Goal: Task Accomplishment & Management: Use online tool/utility

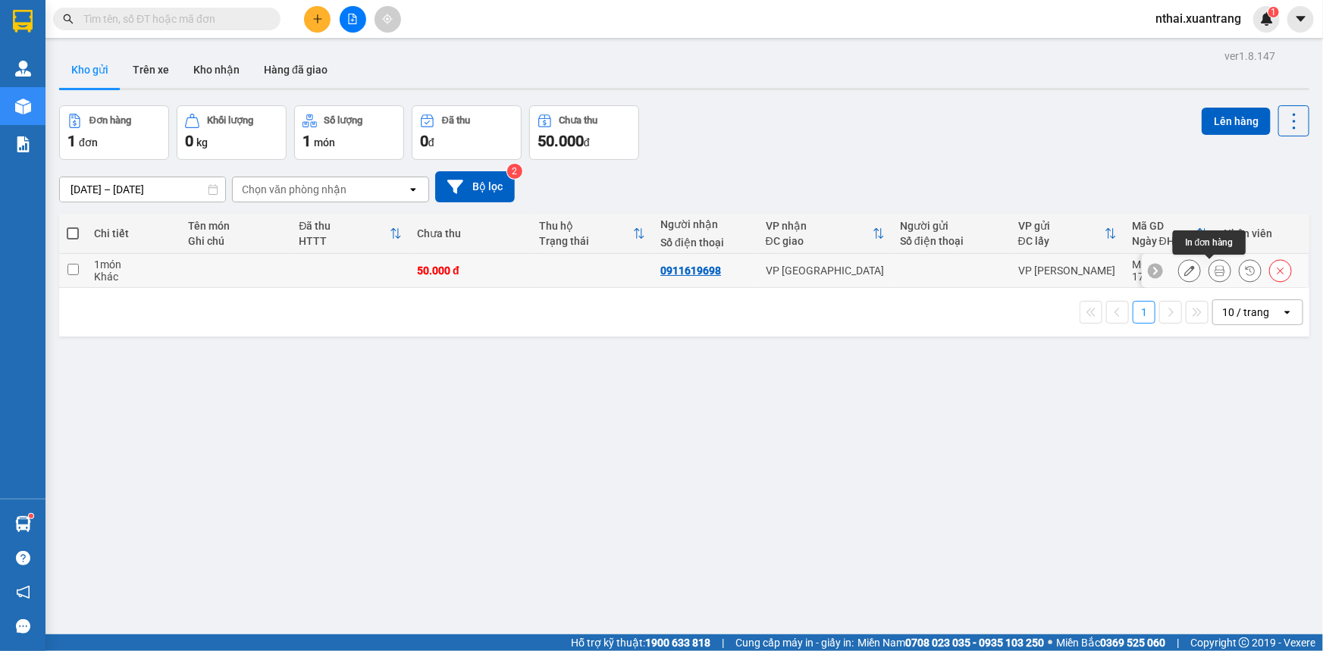
click at [1216, 272] on button at bounding box center [1219, 271] width 21 height 27
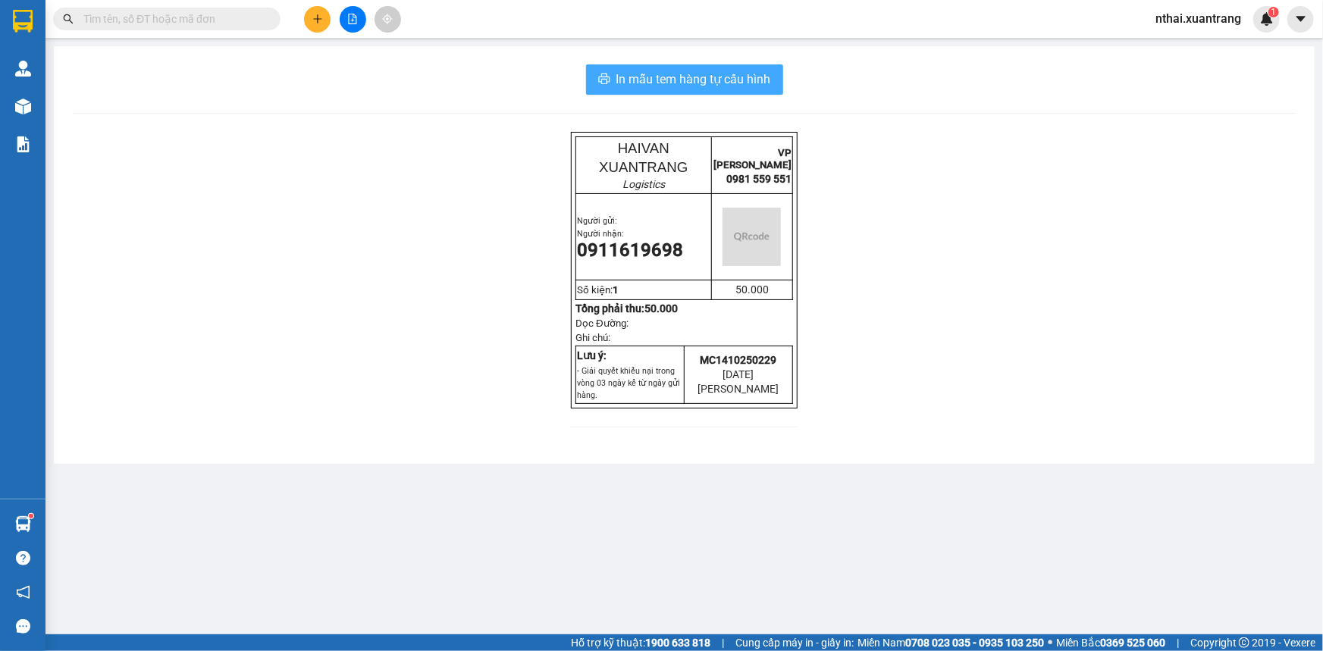
click at [644, 79] on span "In mẫu tem hàng tự cấu hình" at bounding box center [693, 79] width 155 height 19
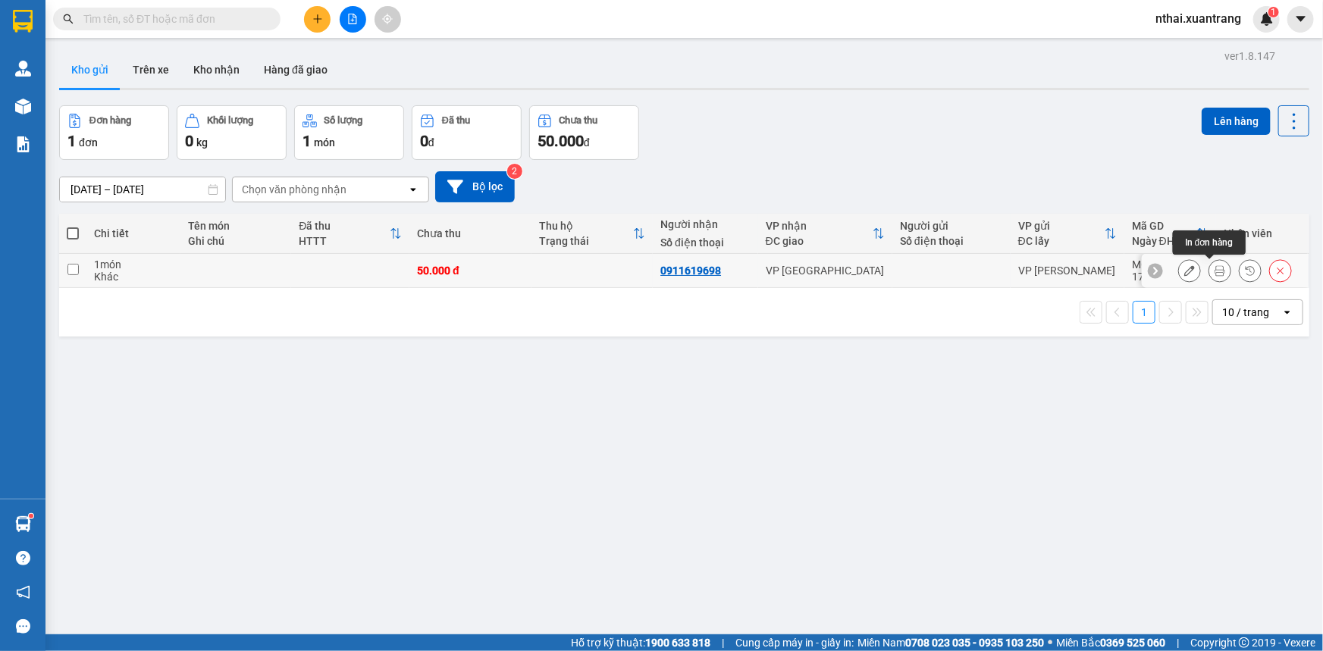
click at [1214, 273] on icon at bounding box center [1219, 270] width 11 height 11
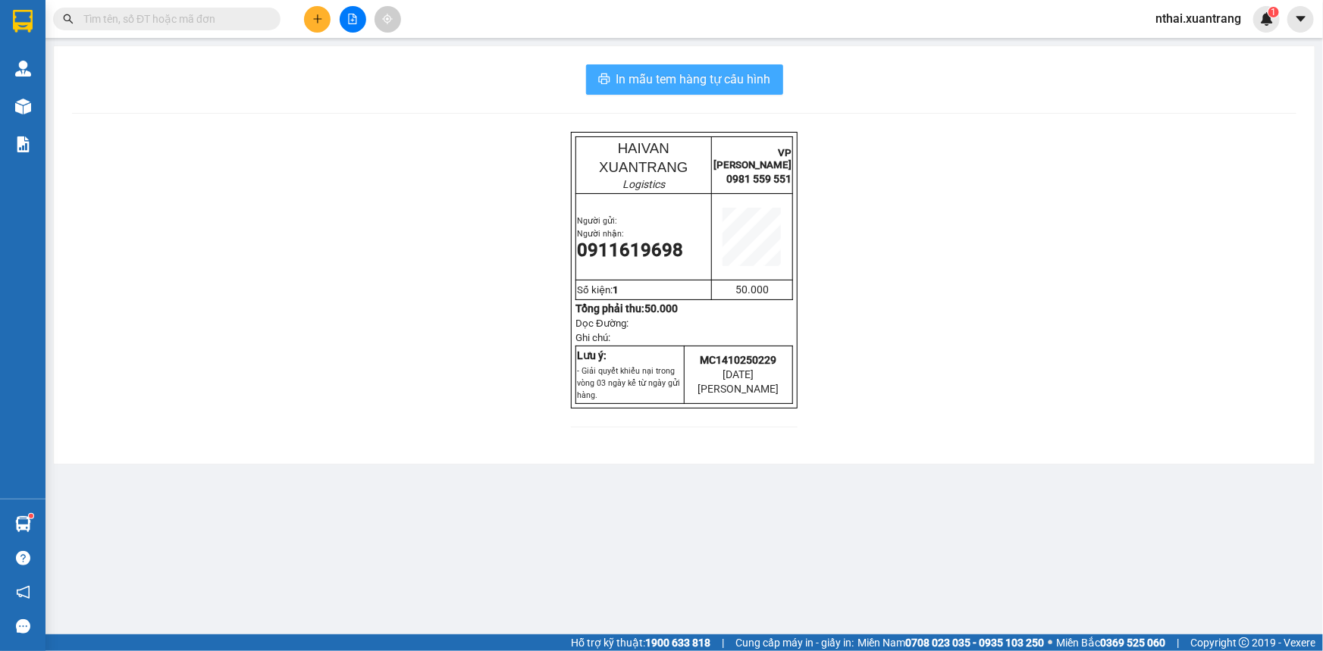
click at [673, 75] on span "In mẫu tem hàng tự cấu hình" at bounding box center [693, 79] width 155 height 19
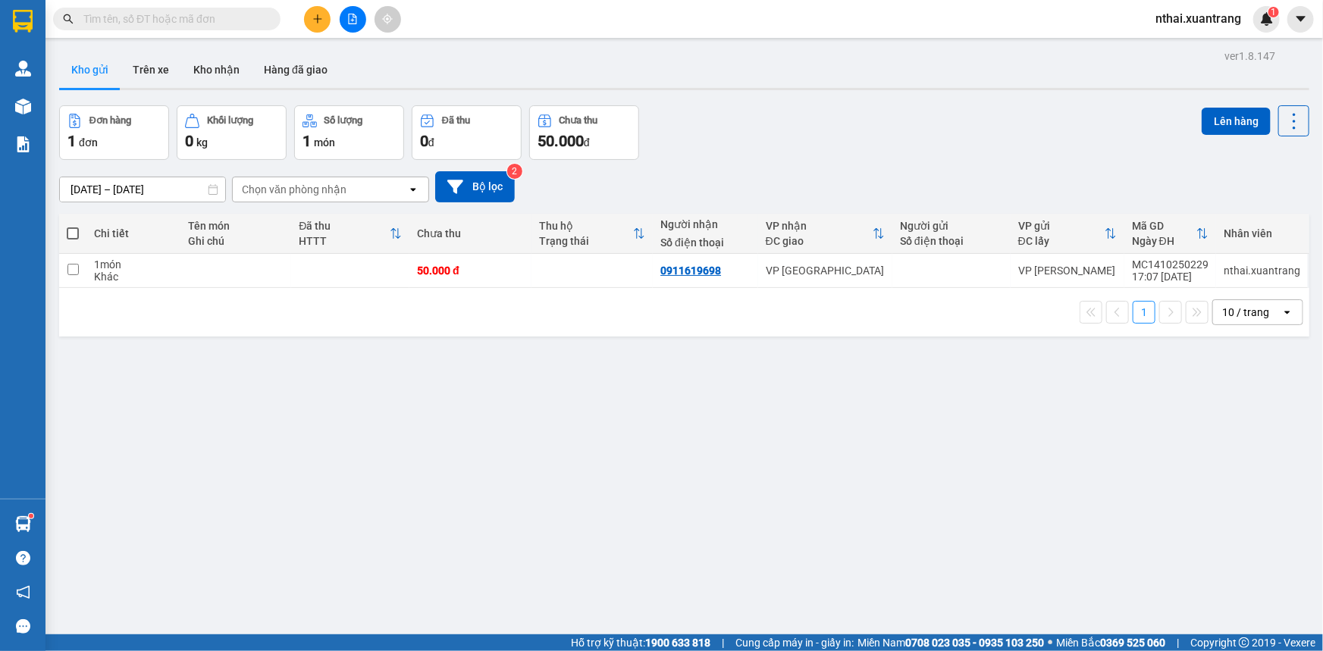
click at [166, 17] on input "text" at bounding box center [172, 19] width 179 height 17
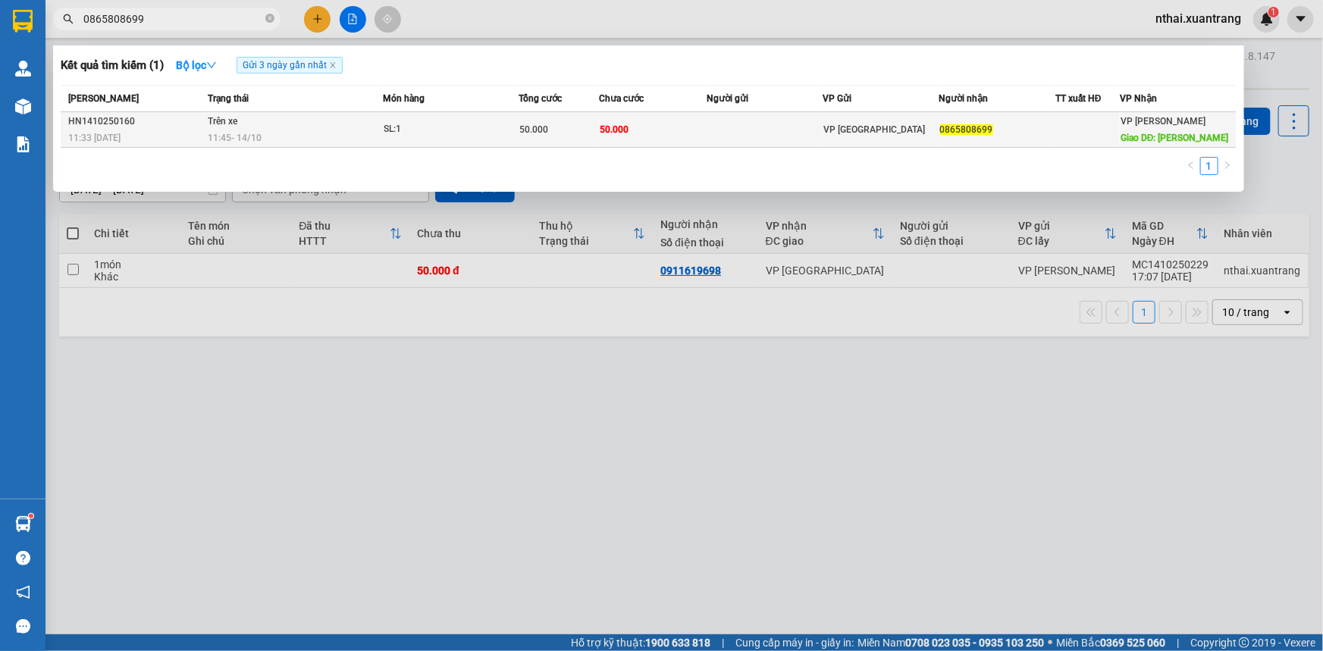
type input "0865808699"
click at [280, 130] on div "11:45 [DATE]" at bounding box center [295, 138] width 174 height 17
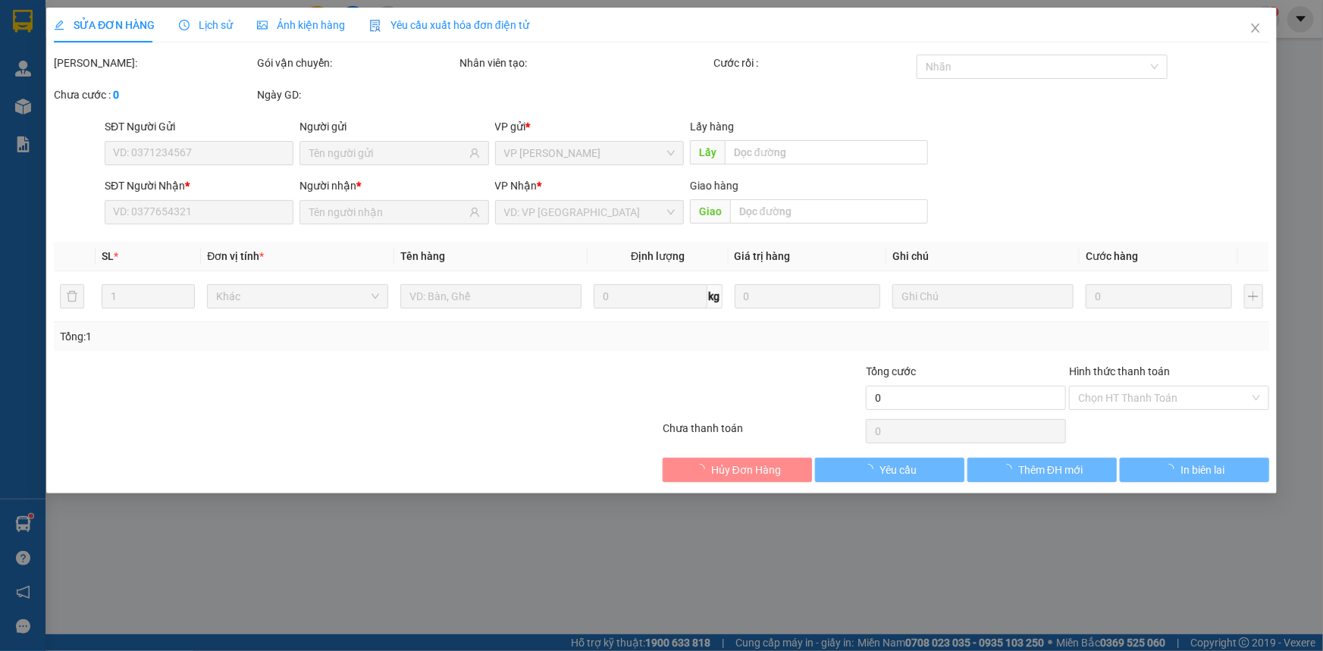
type input "0865808699"
type input "[PERSON_NAME]"
type input "50.000"
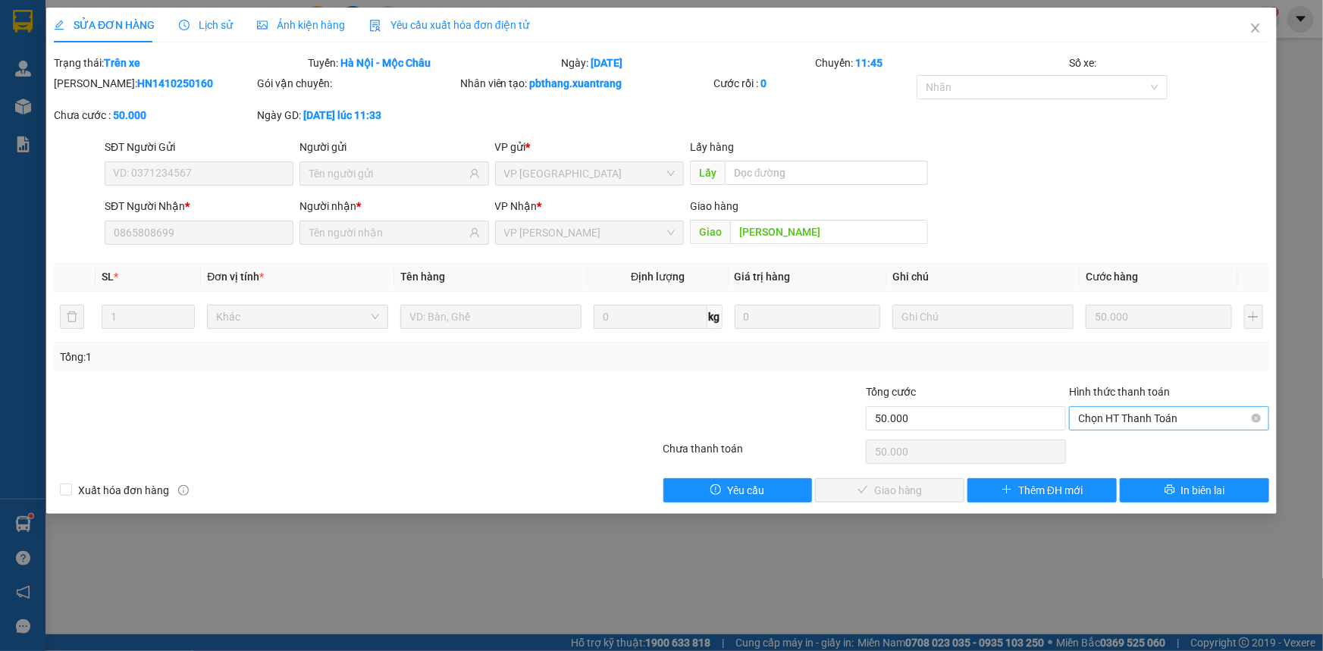
click at [1139, 417] on span "Chọn HT Thanh Toán" at bounding box center [1169, 418] width 182 height 23
drag, startPoint x: 1130, startPoint y: 446, endPoint x: 1122, endPoint y: 447, distance: 8.4
click at [1130, 447] on div "Tại văn phòng" at bounding box center [1169, 448] width 182 height 17
type input "0"
click at [899, 488] on span "Giao hàng" at bounding box center [898, 490] width 49 height 17
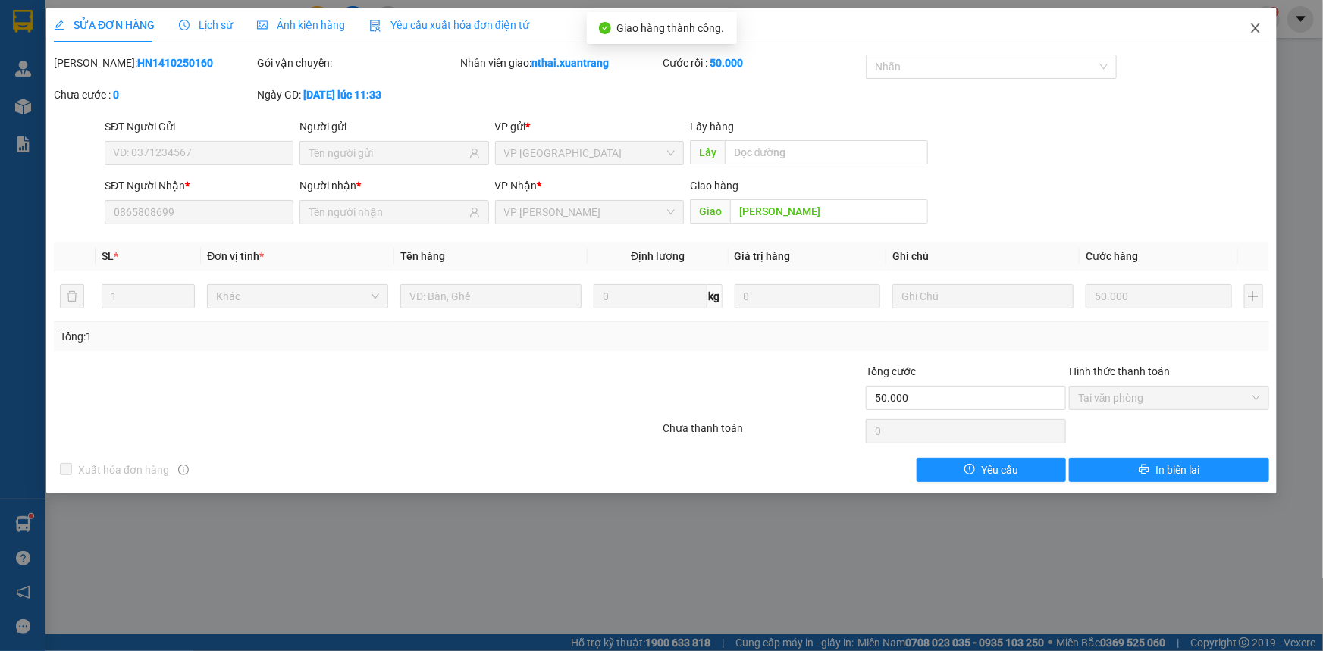
click at [1258, 34] on icon "close" at bounding box center [1255, 28] width 12 height 12
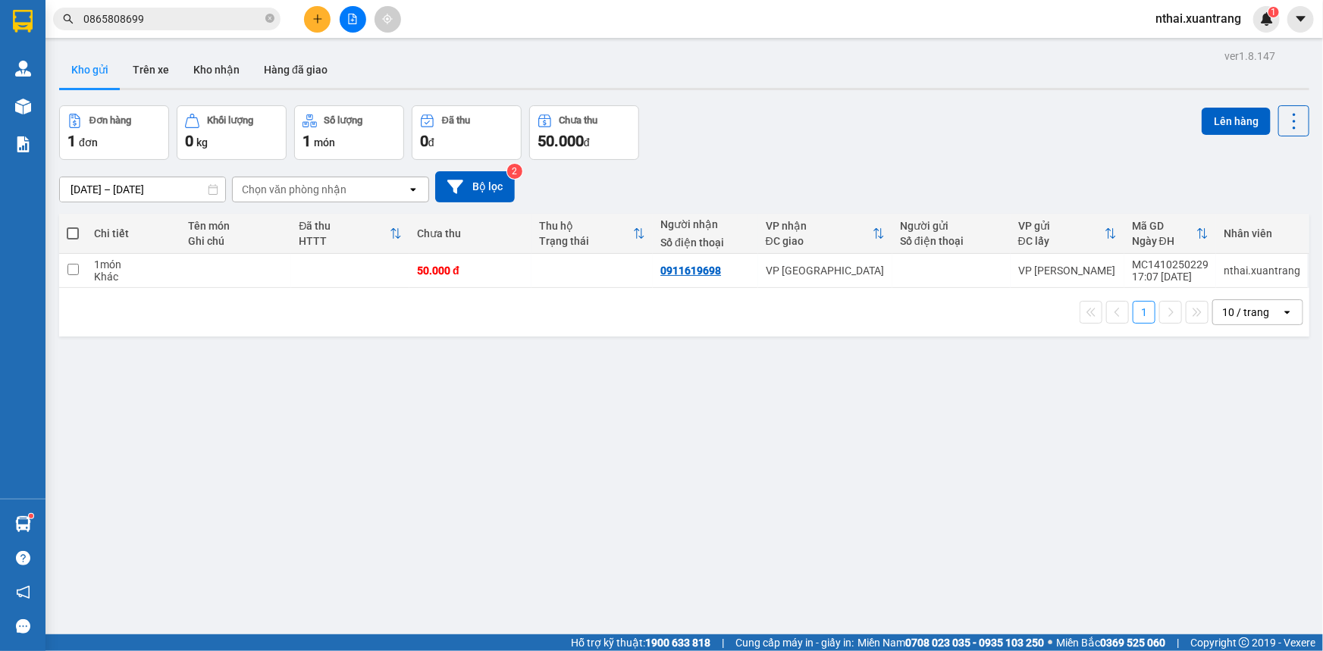
click at [10, 15] on div at bounding box center [23, 21] width 27 height 27
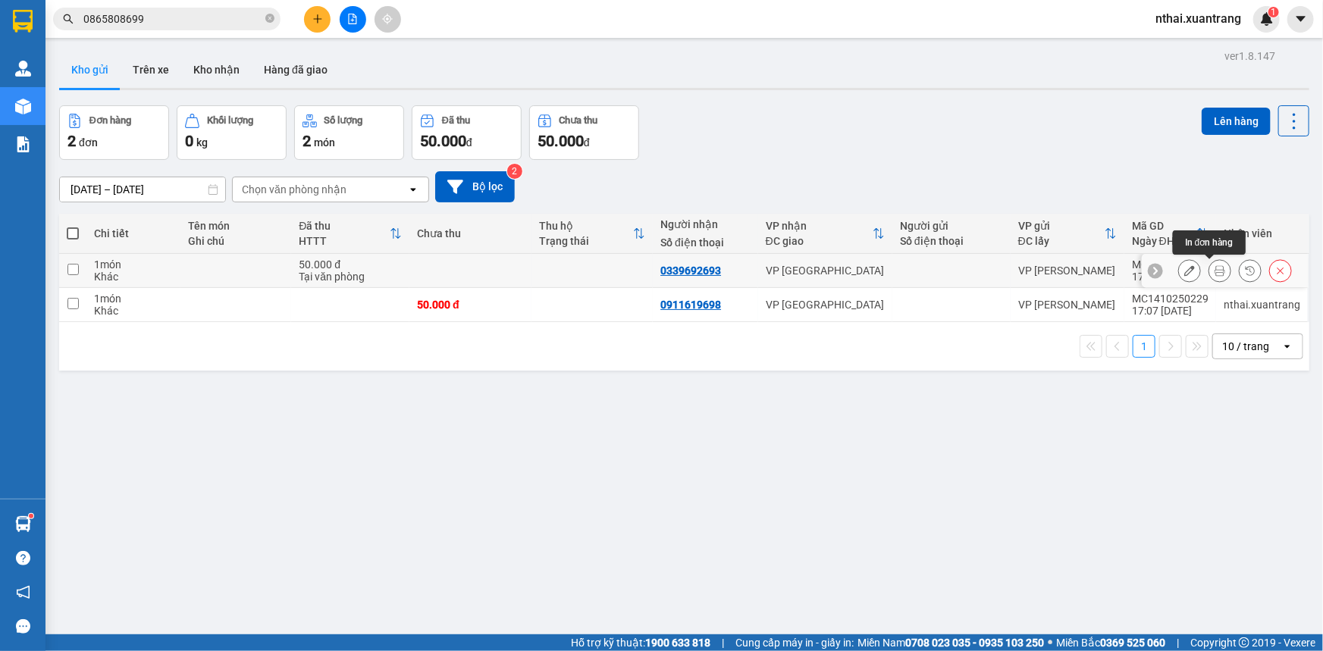
click at [1216, 265] on button at bounding box center [1219, 271] width 21 height 27
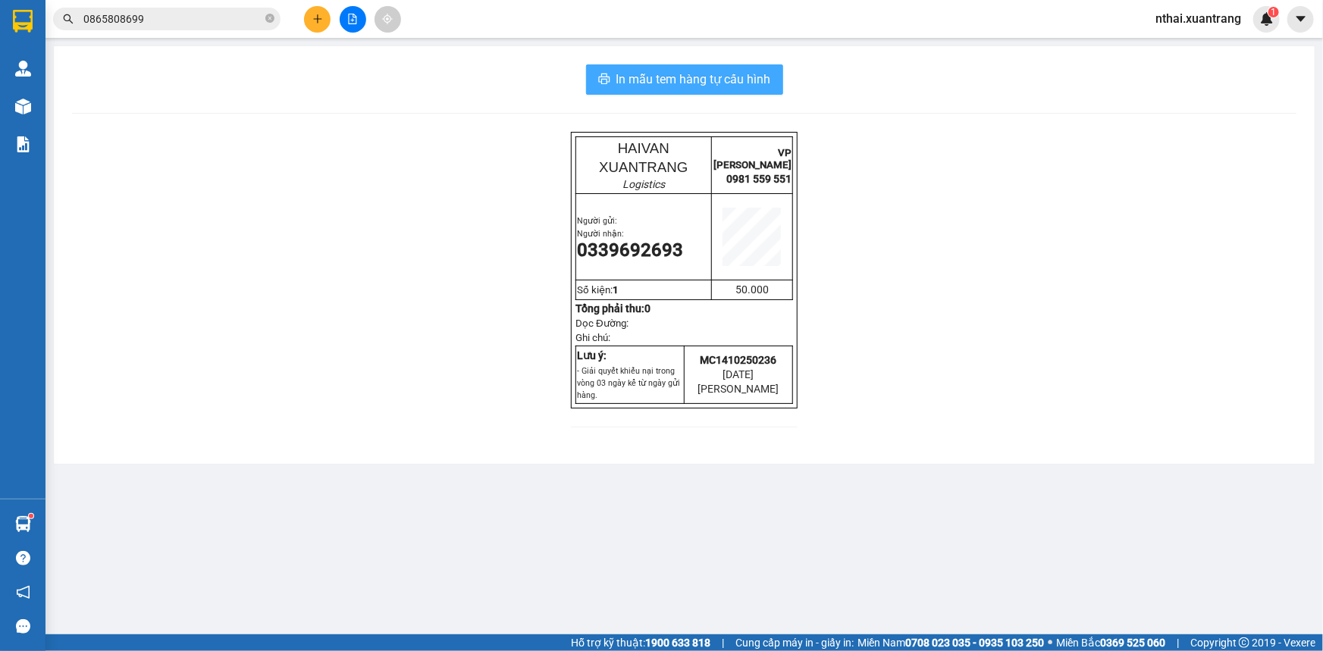
click at [694, 82] on span "In mẫu tem hàng tự cấu hình" at bounding box center [693, 79] width 155 height 19
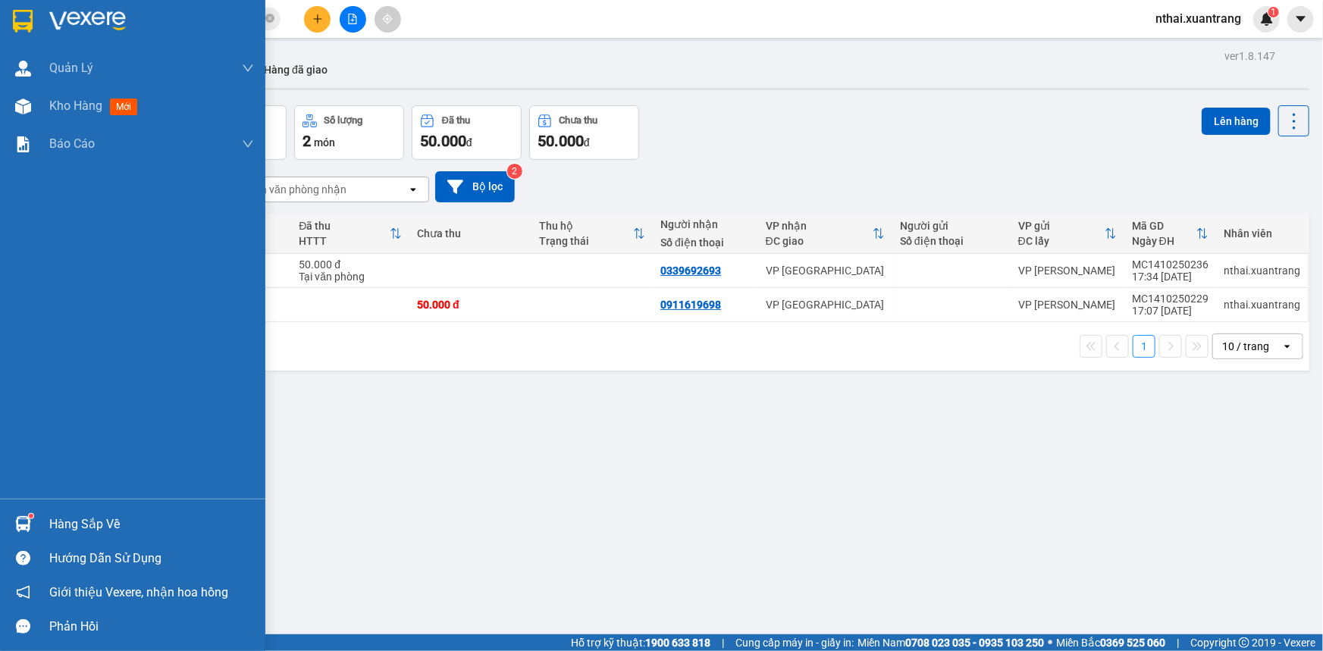
click at [23, 24] on img at bounding box center [23, 21] width 20 height 23
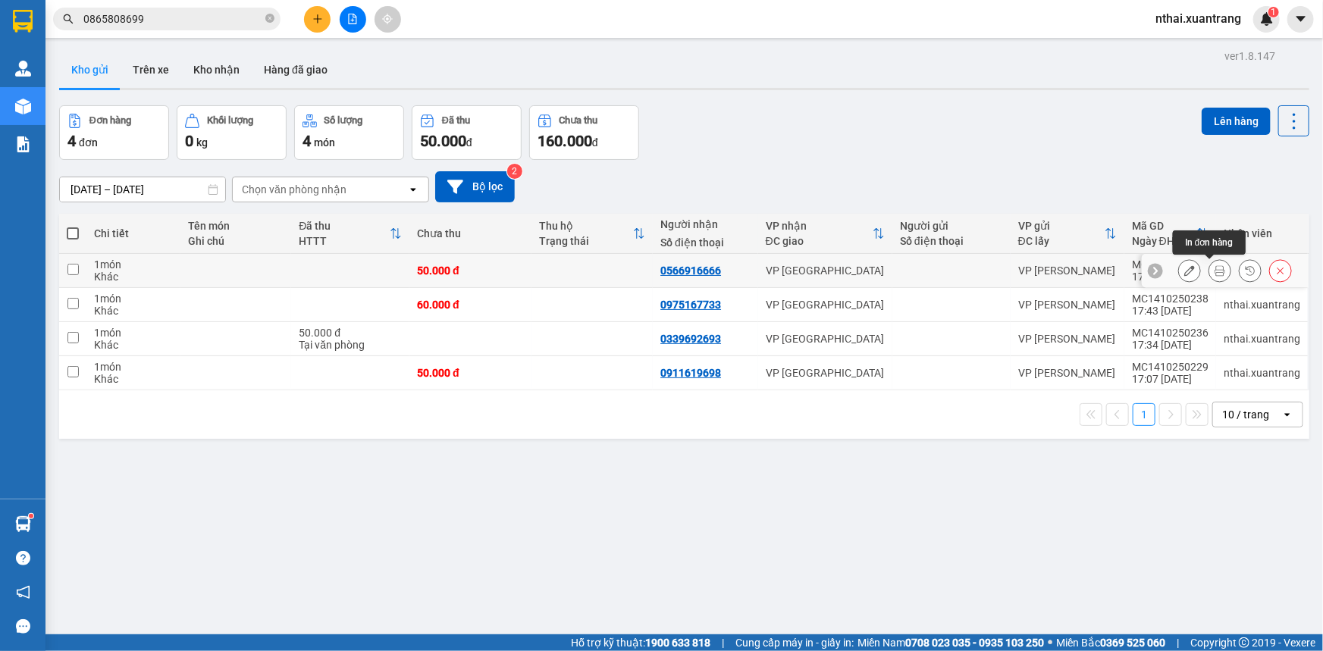
click at [1214, 273] on icon at bounding box center [1219, 270] width 11 height 11
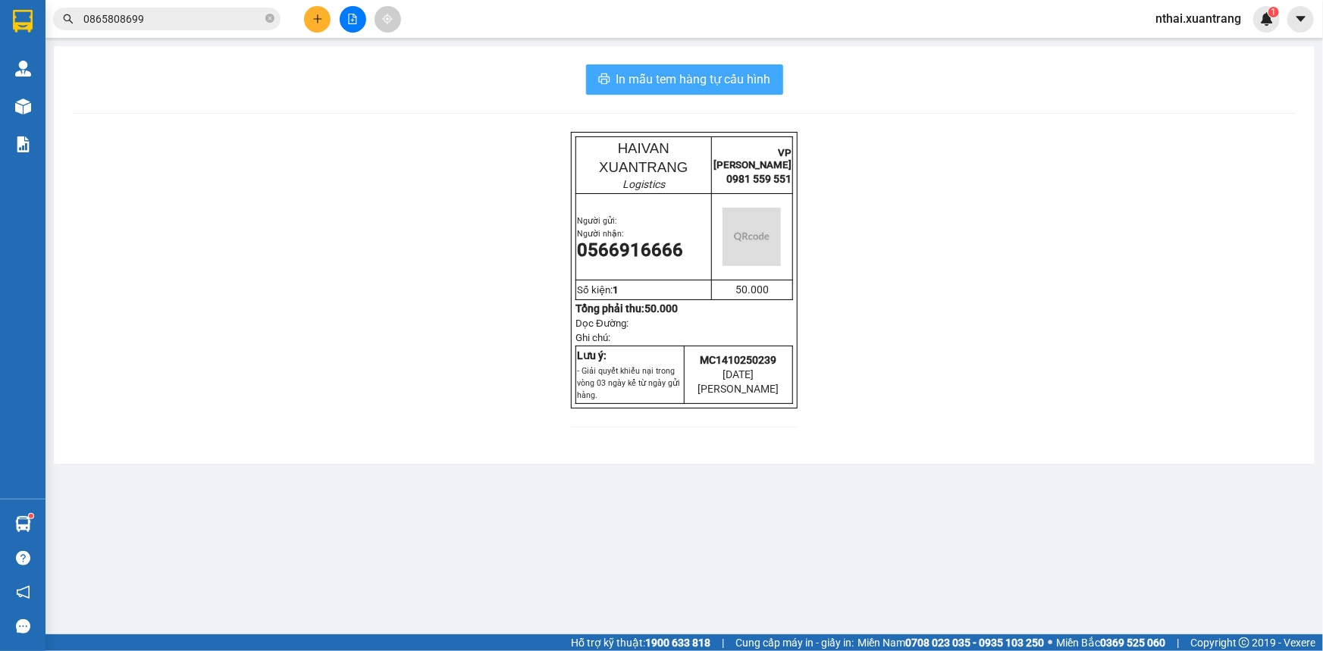
click at [695, 79] on span "In mẫu tem hàng tự cấu hình" at bounding box center [693, 79] width 155 height 19
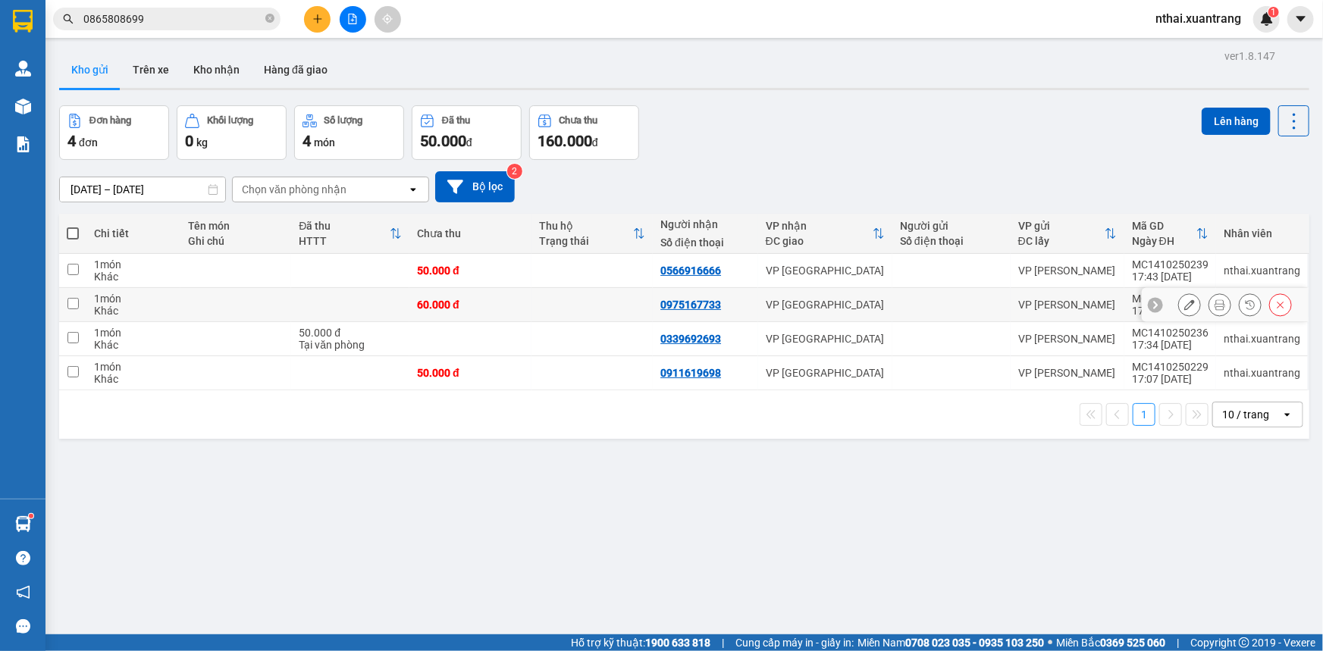
click at [1224, 307] on div at bounding box center [1235, 304] width 114 height 23
click at [1213, 311] on button at bounding box center [1219, 305] width 21 height 27
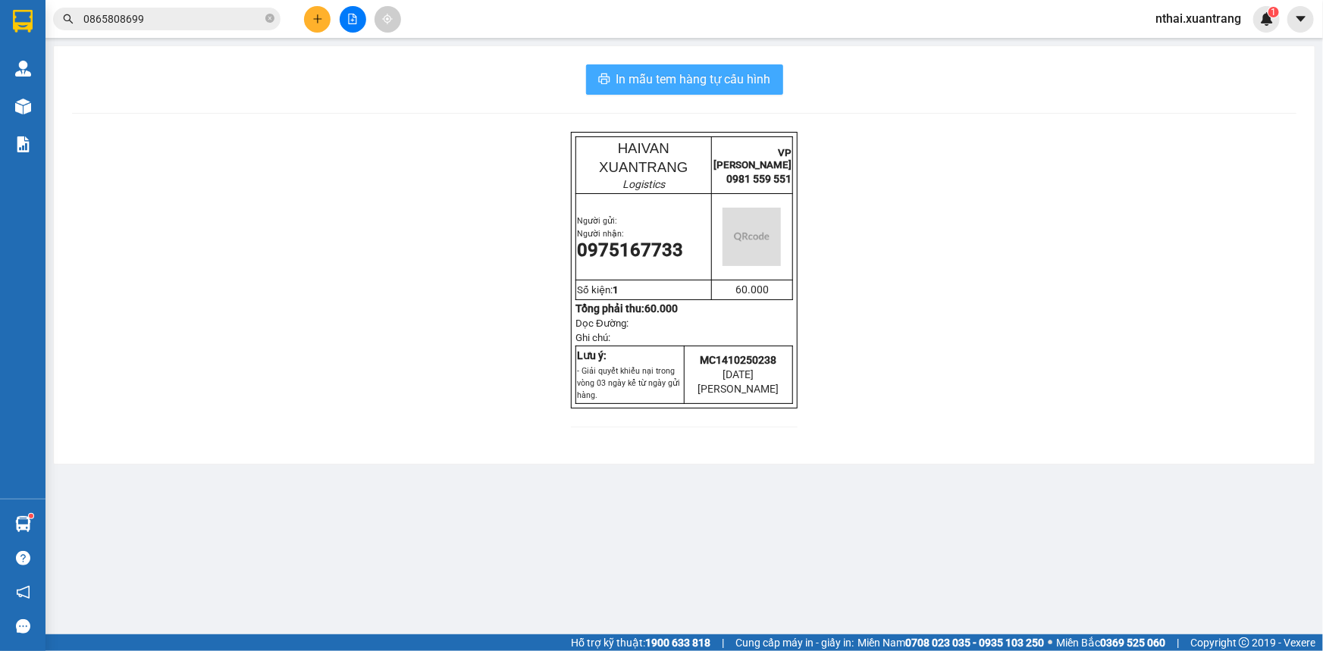
click at [712, 82] on span "In mẫu tem hàng tự cấu hình" at bounding box center [693, 79] width 155 height 19
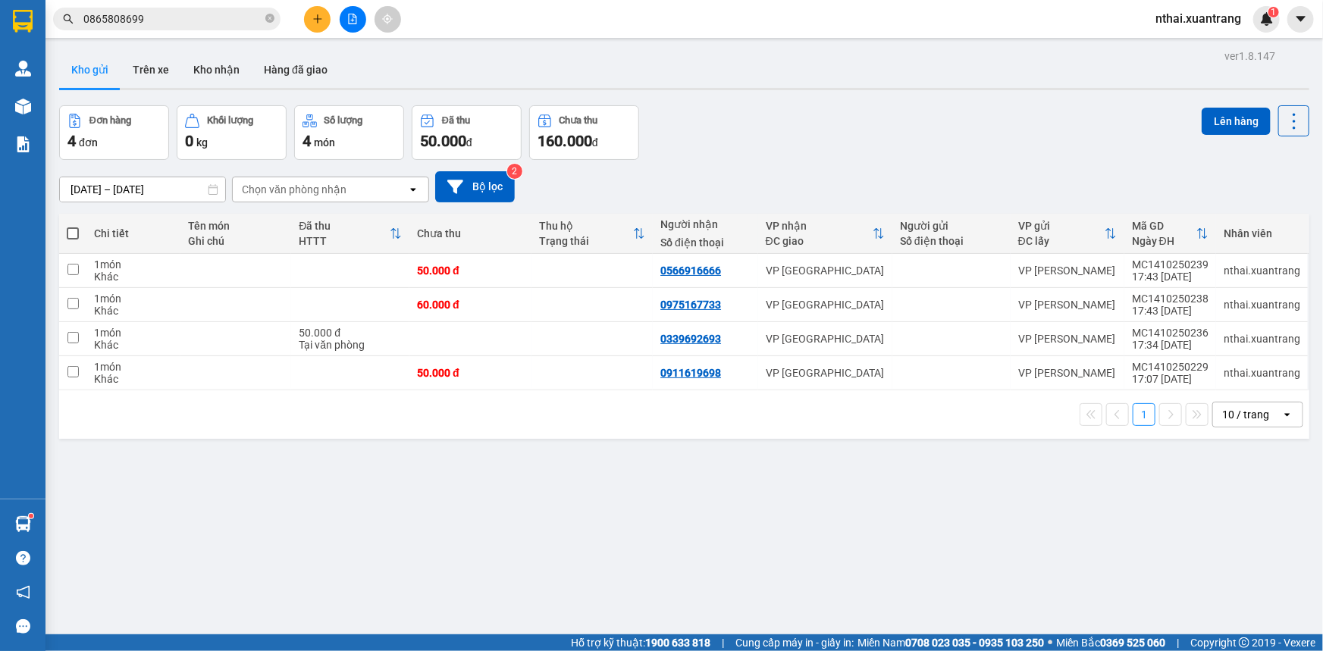
click at [342, 17] on button at bounding box center [353, 19] width 27 height 27
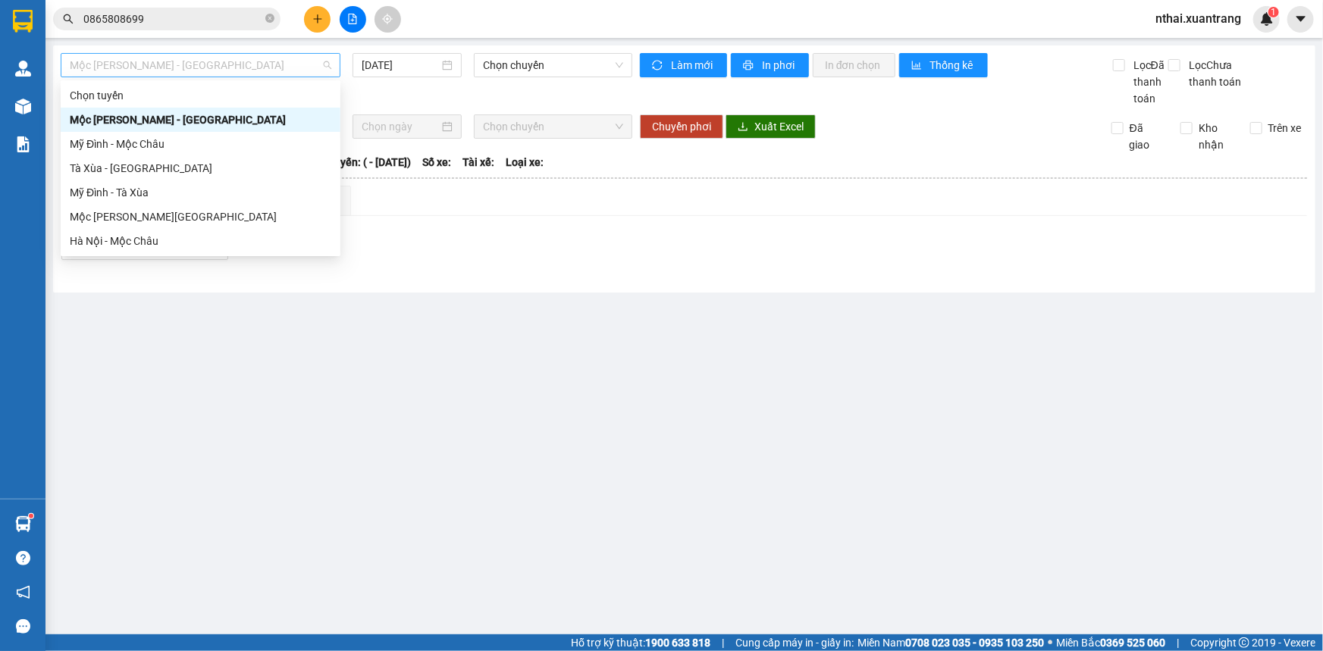
click at [186, 70] on span "Mộc [PERSON_NAME] - [GEOGRAPHIC_DATA]" at bounding box center [201, 65] width 262 height 23
click at [104, 249] on div "Hà Nội - Mộc Châu" at bounding box center [201, 241] width 262 height 17
type input "[DATE]"
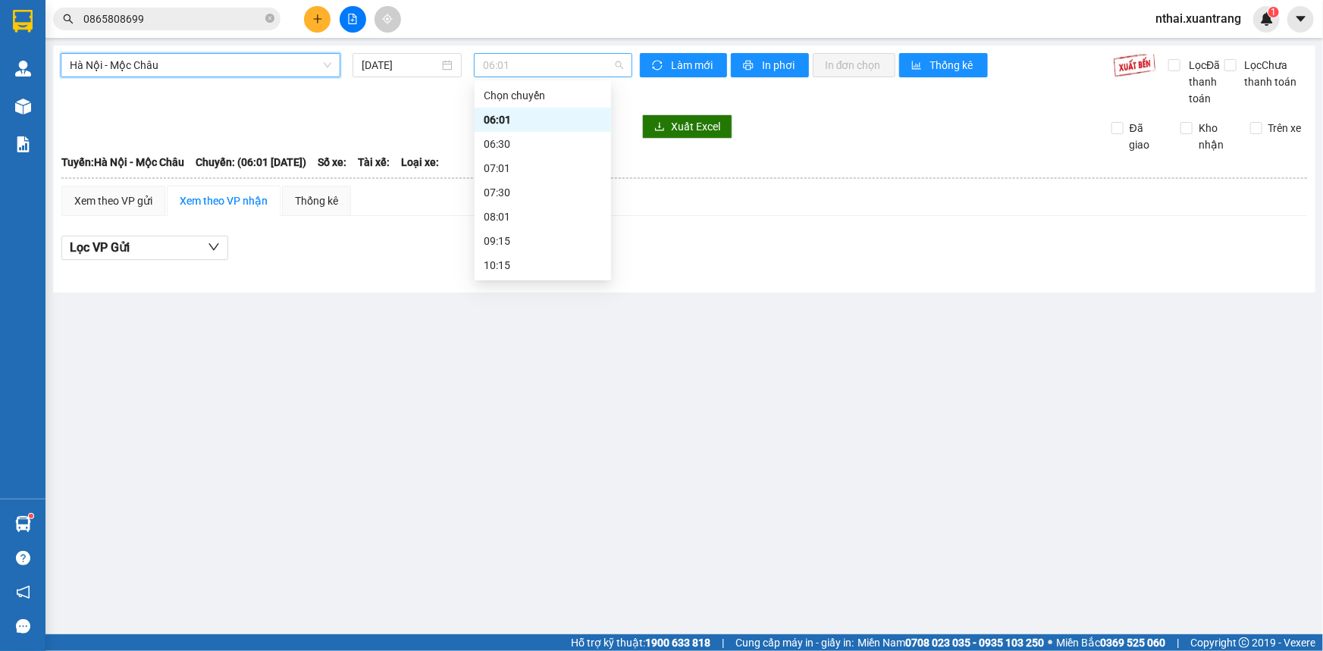
click at [570, 59] on span "06:01" at bounding box center [553, 65] width 140 height 23
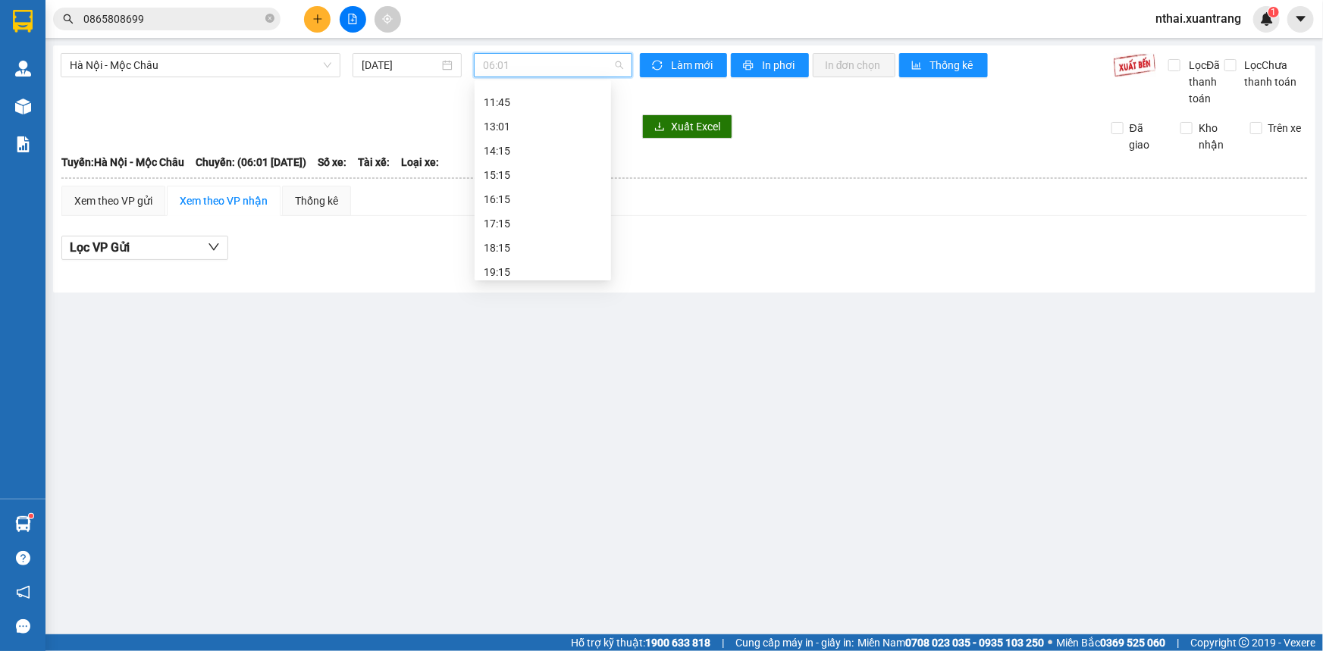
scroll to position [218, 0]
click at [515, 169] on div "15:15" at bounding box center [543, 169] width 118 height 17
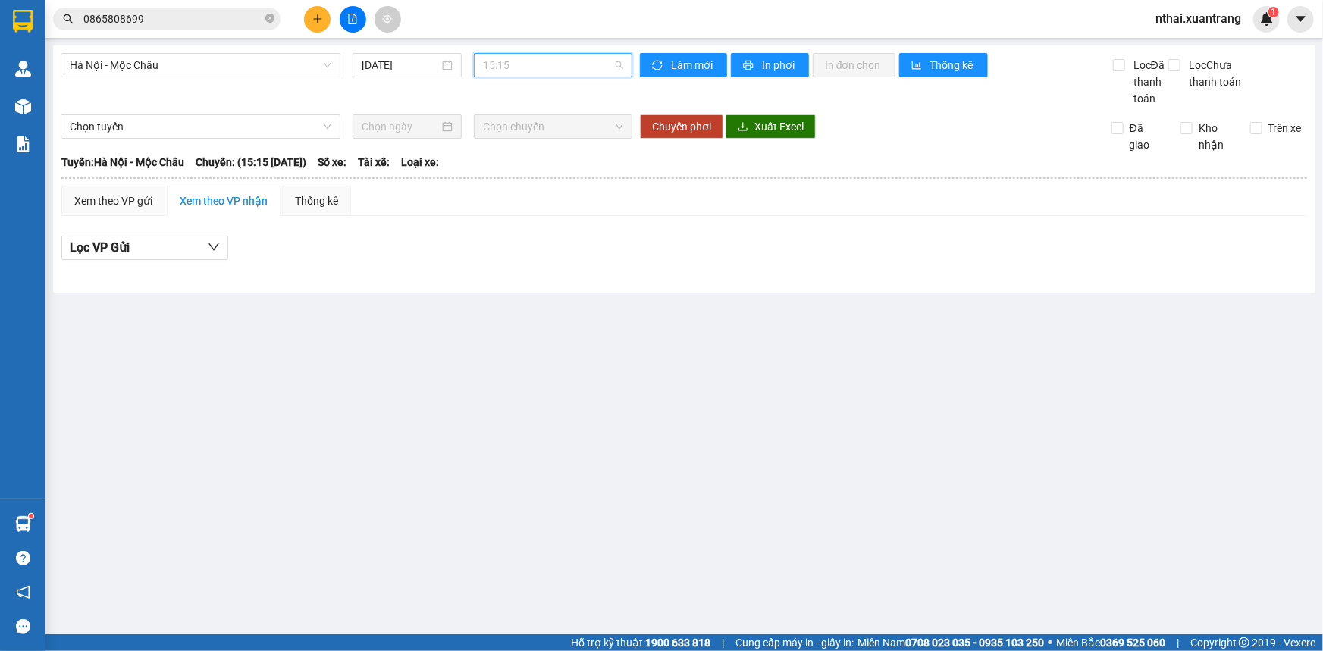
click at [478, 61] on div "15:15" at bounding box center [553, 65] width 158 height 24
click at [514, 189] on div "16:15" at bounding box center [543, 193] width 118 height 17
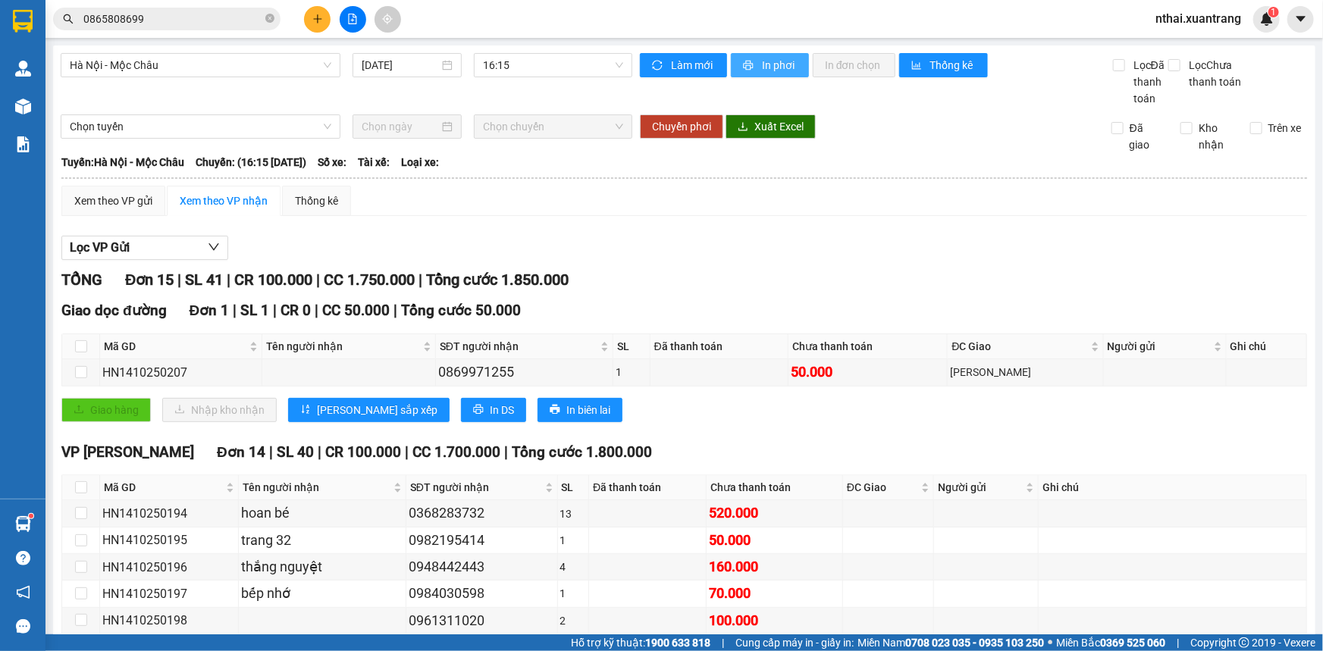
click at [785, 53] on button "In phơi" at bounding box center [770, 65] width 78 height 24
click at [506, 61] on span "16:15" at bounding box center [553, 65] width 140 height 23
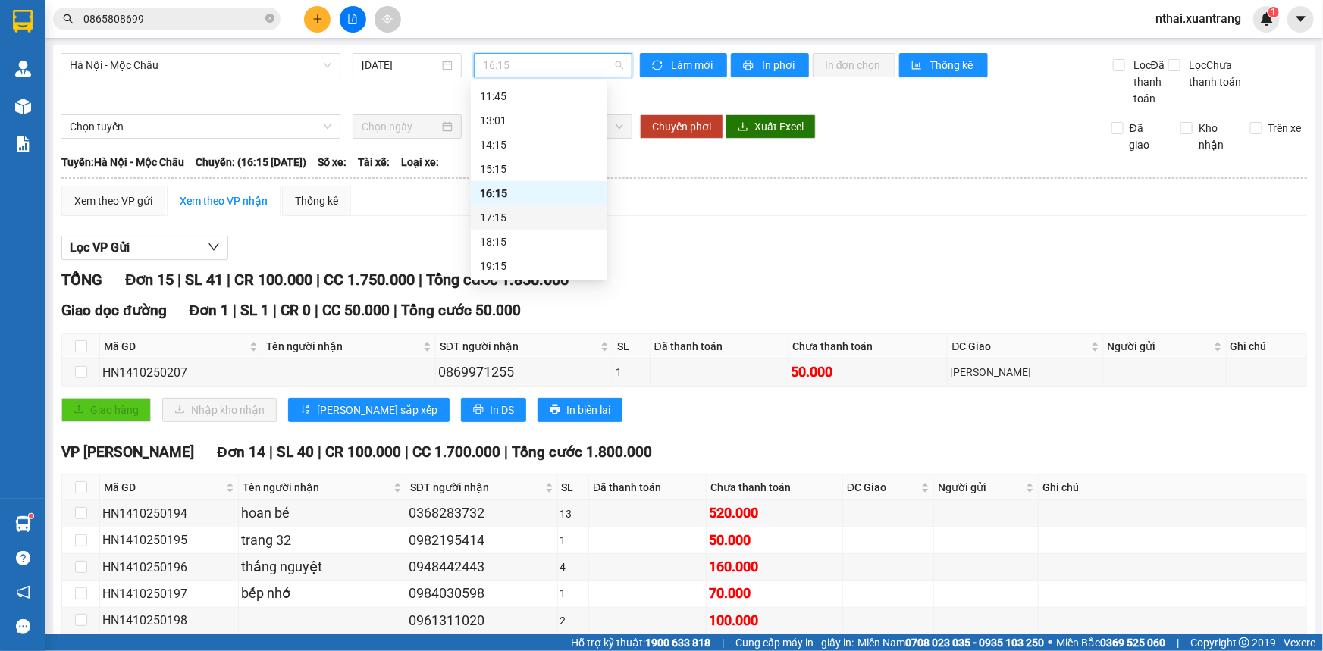
click at [502, 213] on div "17:15" at bounding box center [539, 217] width 118 height 17
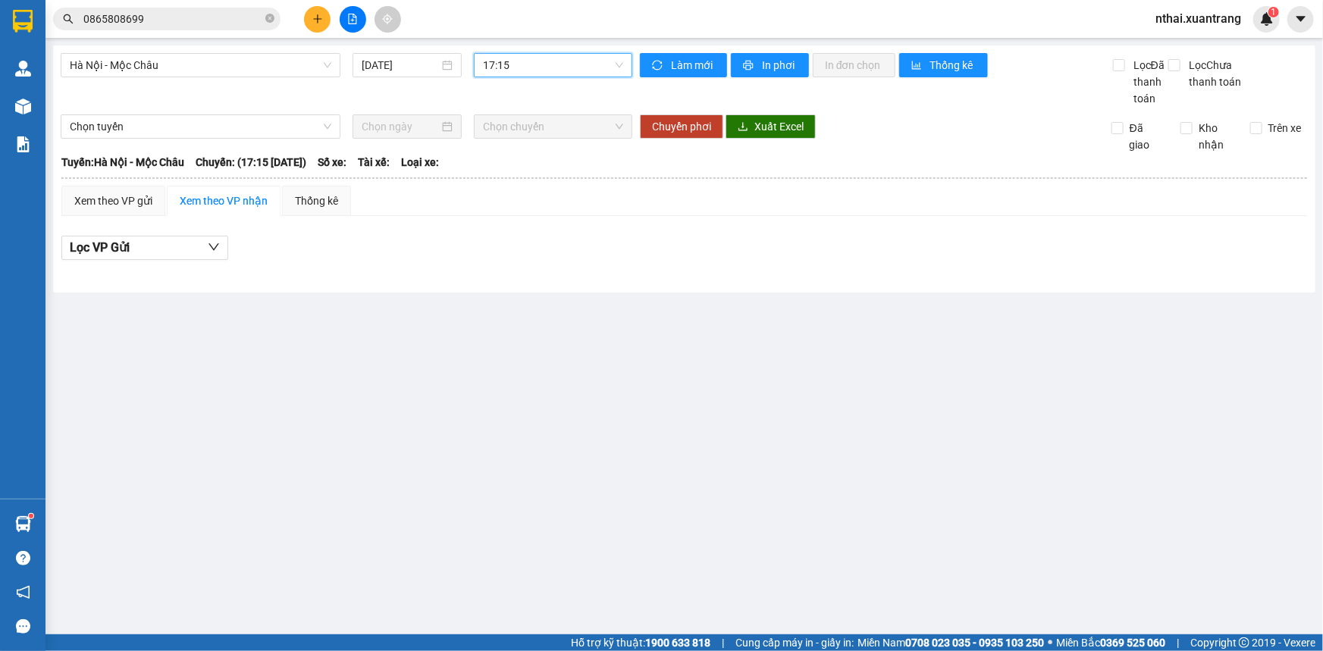
click at [556, 73] on span "17:15" at bounding box center [553, 65] width 140 height 23
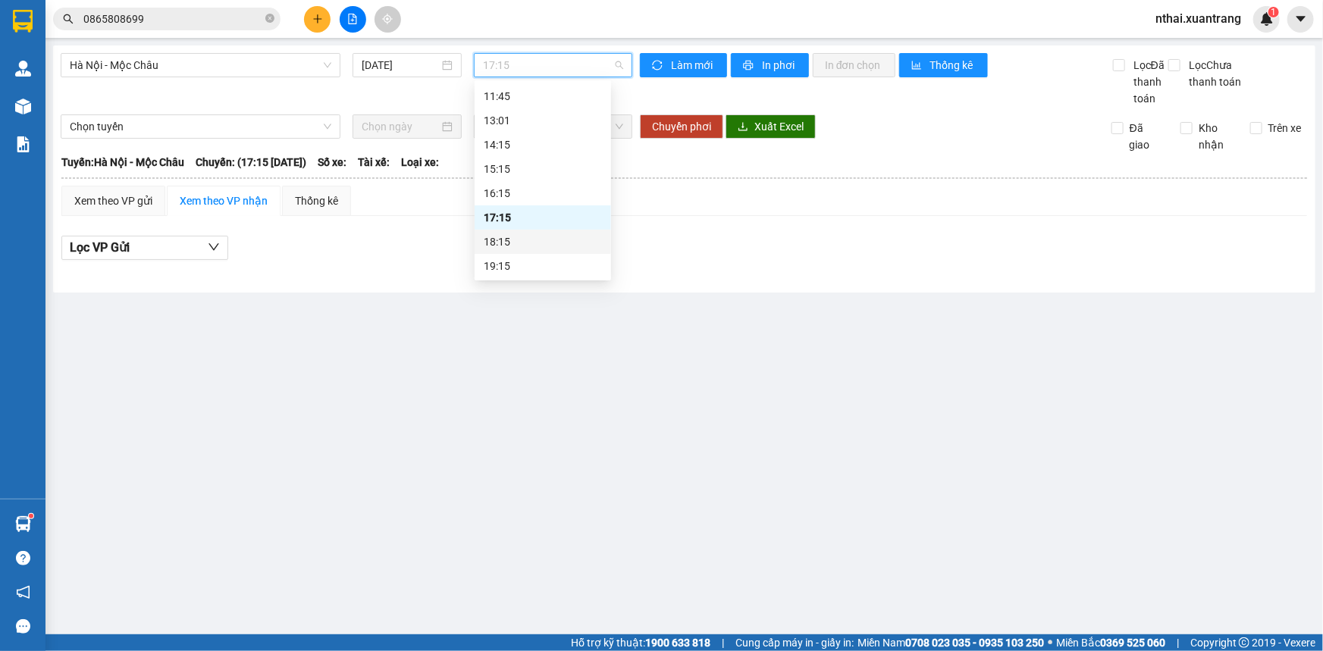
click at [506, 244] on div "18:15" at bounding box center [543, 241] width 118 height 17
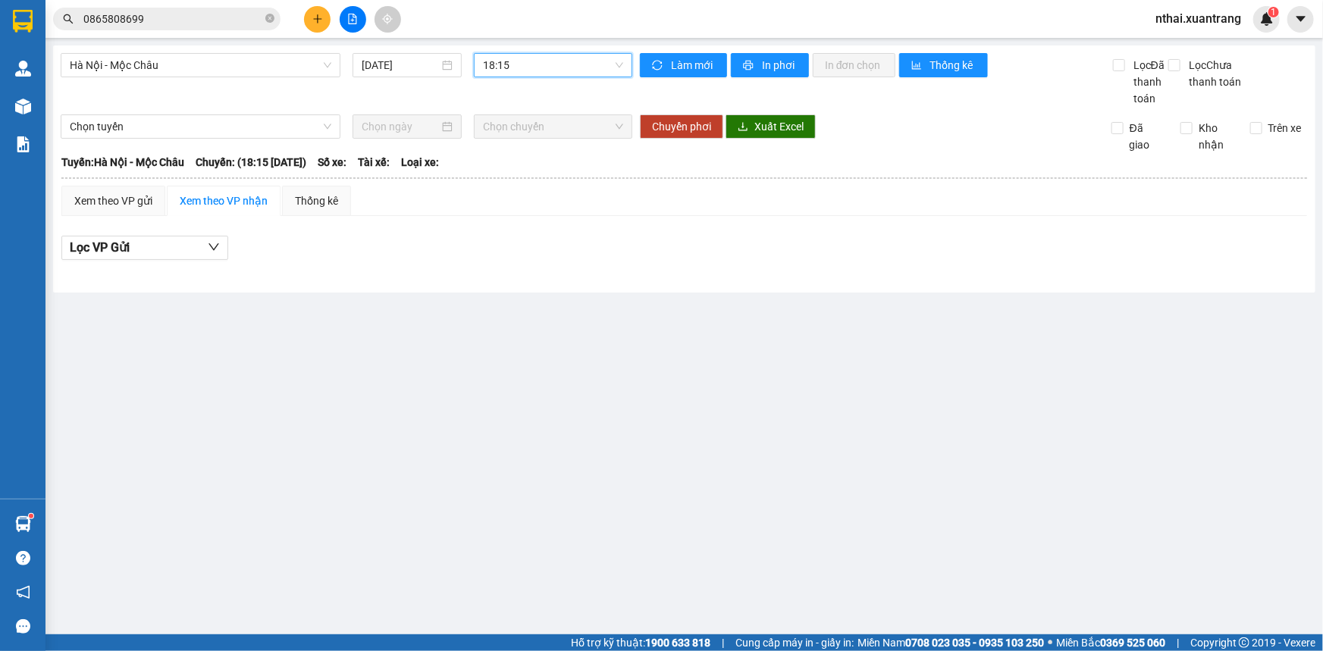
click at [560, 68] on span "18:15" at bounding box center [553, 65] width 140 height 23
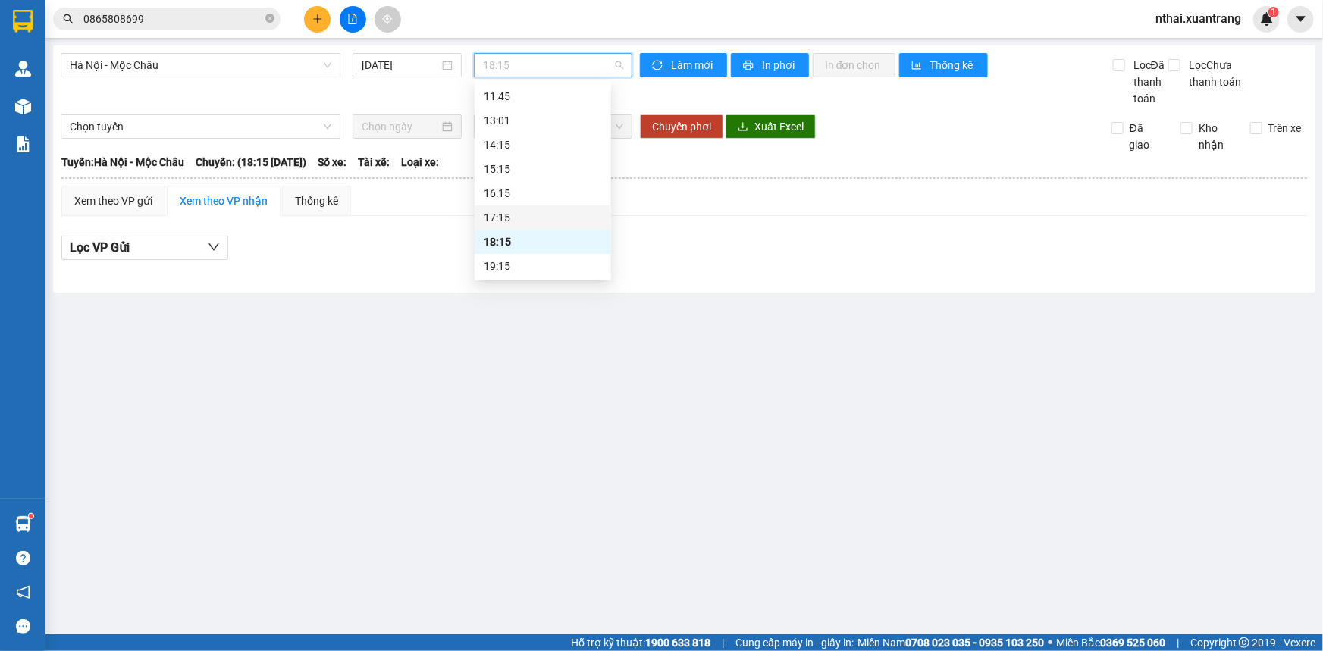
click at [506, 220] on div "17:15" at bounding box center [543, 217] width 118 height 17
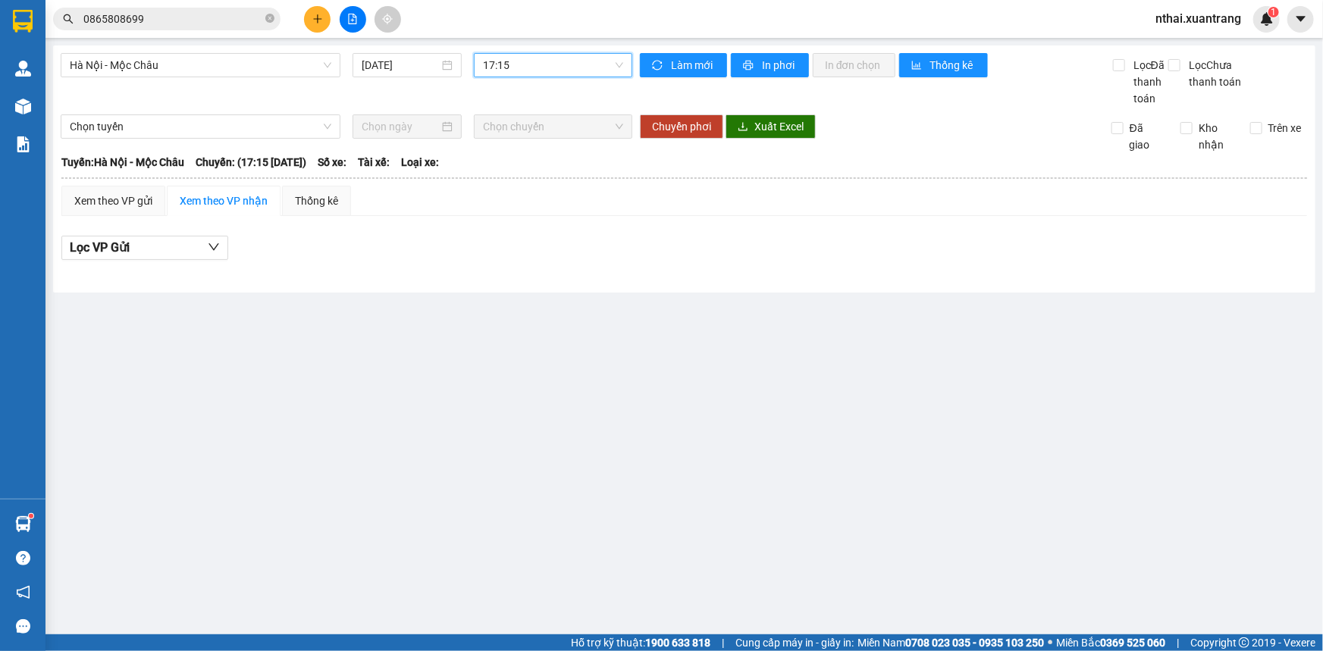
click at [536, 69] on span "17:15" at bounding box center [553, 65] width 140 height 23
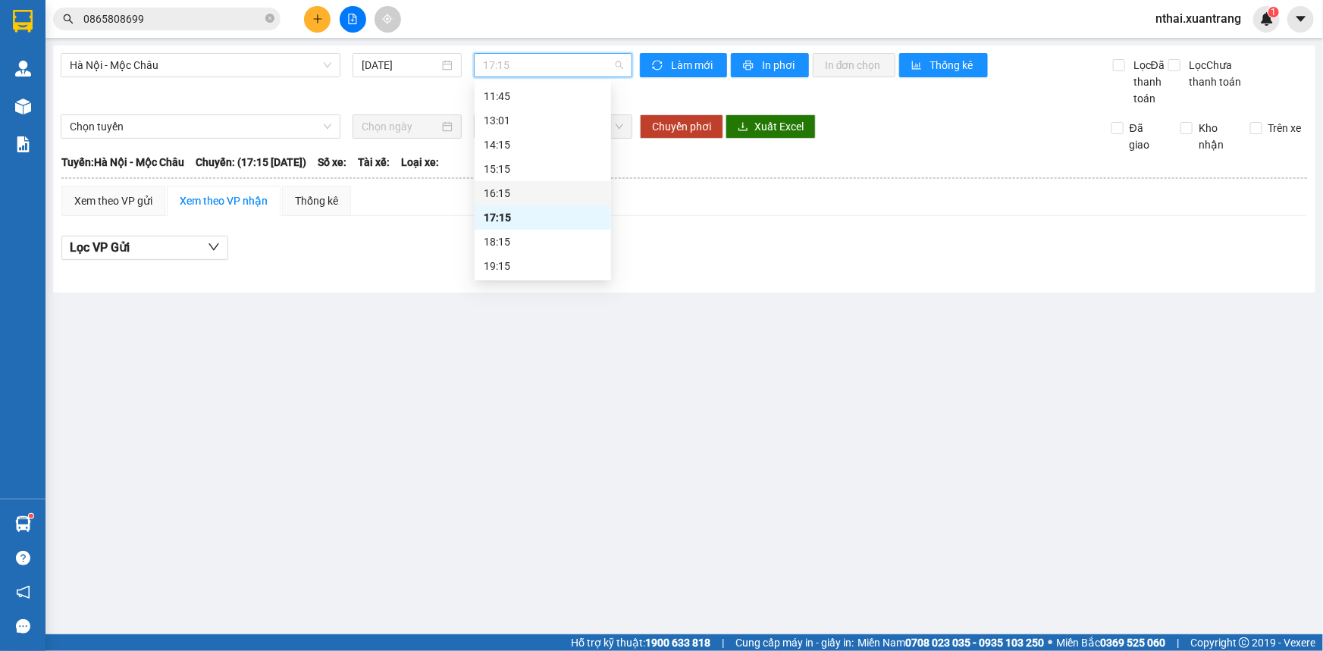
click at [509, 188] on div "16:15" at bounding box center [543, 193] width 118 height 17
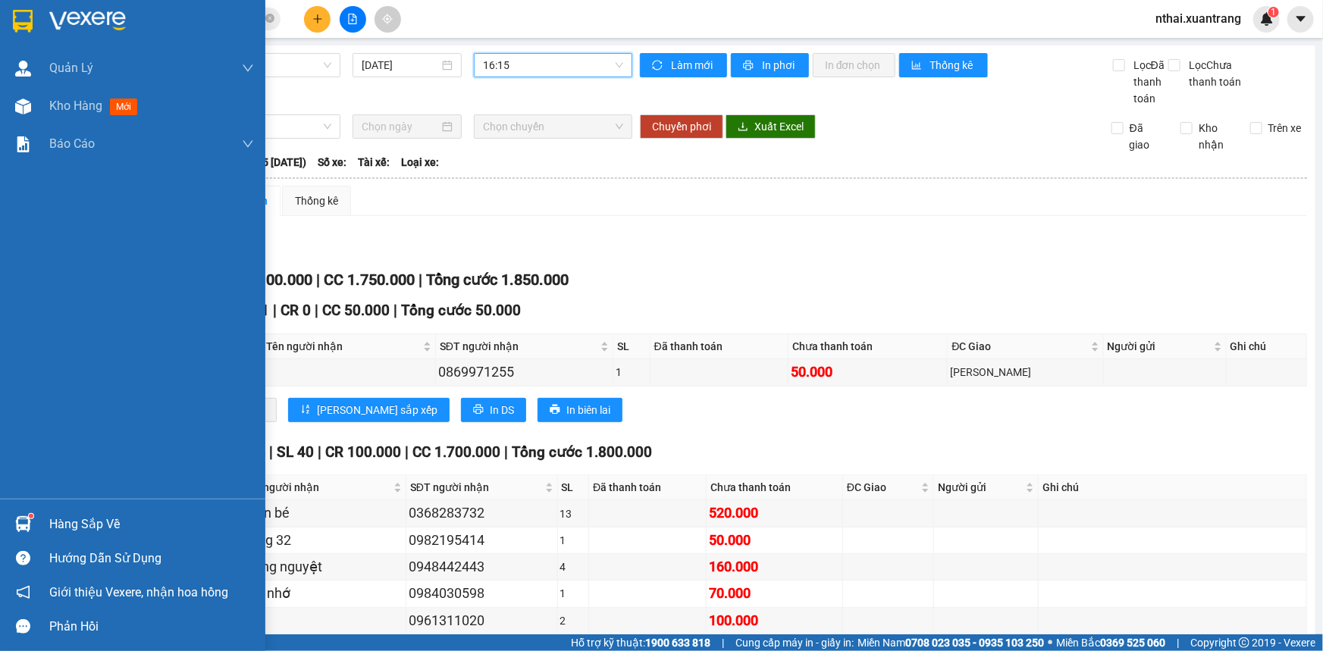
click at [24, 13] on img at bounding box center [23, 21] width 20 height 23
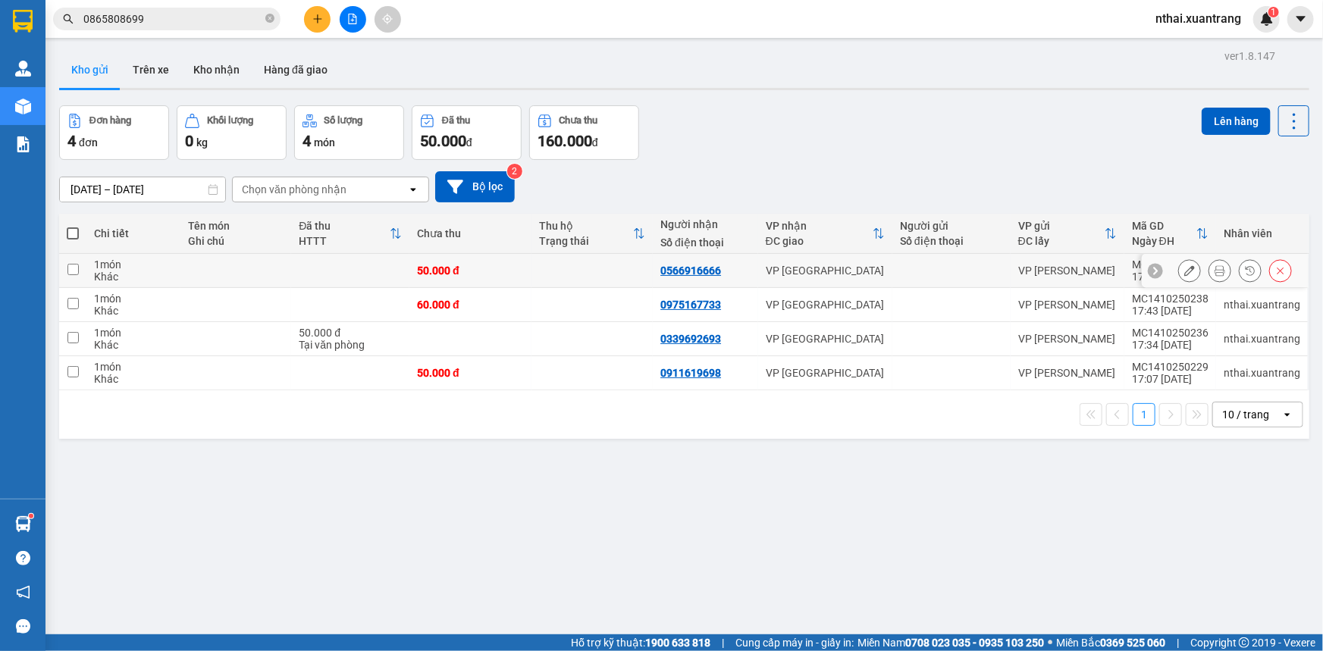
click at [341, 277] on td at bounding box center [350, 271] width 118 height 34
checkbox input "true"
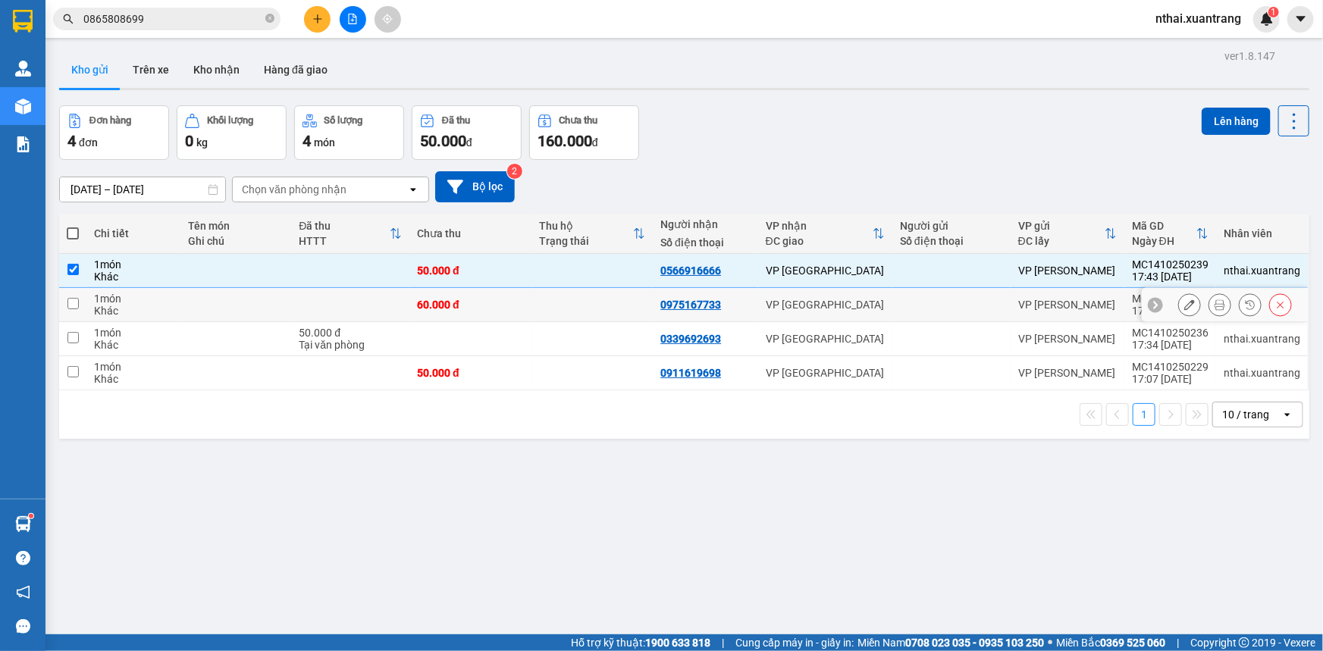
click at [326, 308] on td at bounding box center [350, 305] width 118 height 34
checkbox input "true"
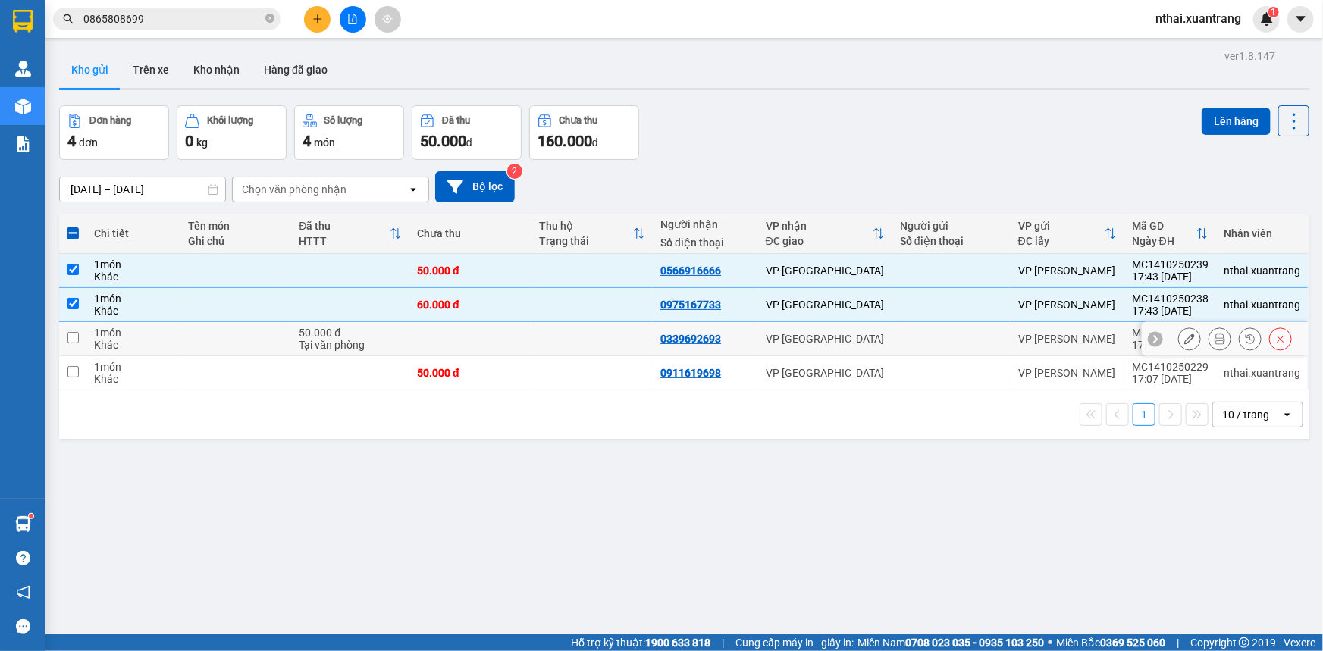
click at [326, 344] on div "Tại văn phòng" at bounding box center [350, 345] width 103 height 12
checkbox input "true"
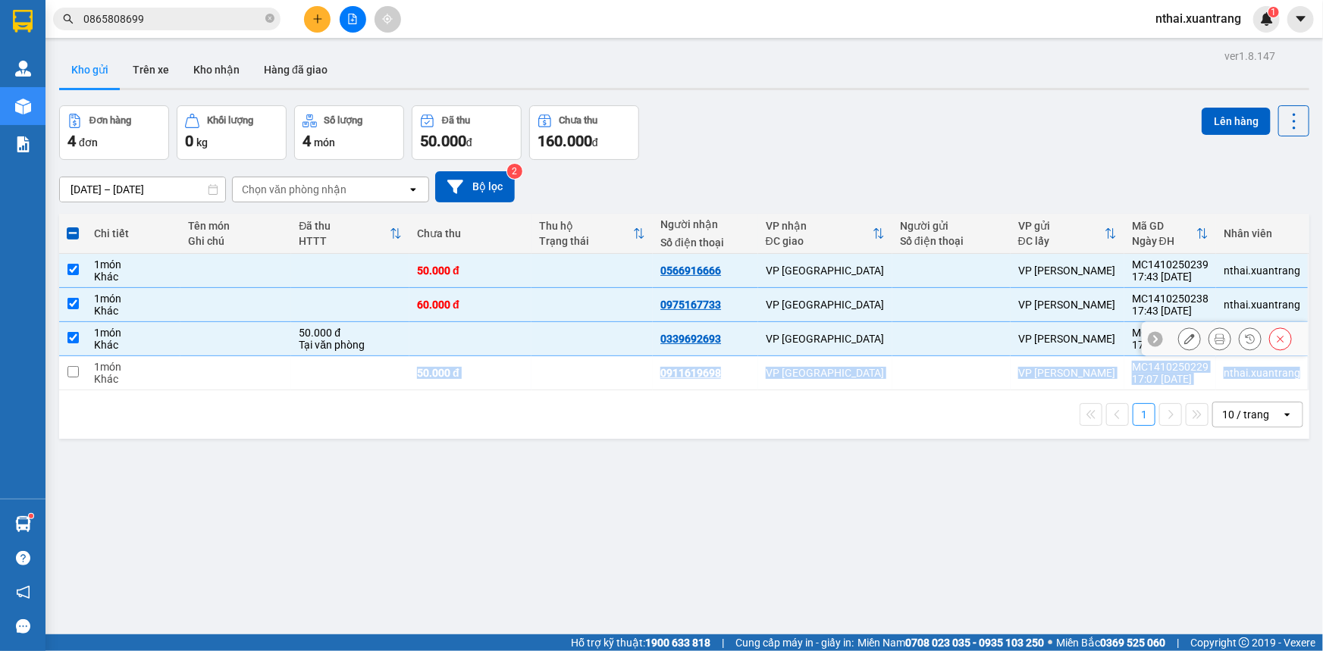
click at [334, 389] on div "[PERSON_NAME] Tên món Ghi chú Đã thu HTTT Chưa thu Thu [PERSON_NAME] thái Người…" at bounding box center [684, 326] width 1250 height 225
click at [388, 390] on div "1 10 / trang open" at bounding box center [684, 414] width 1250 height 49
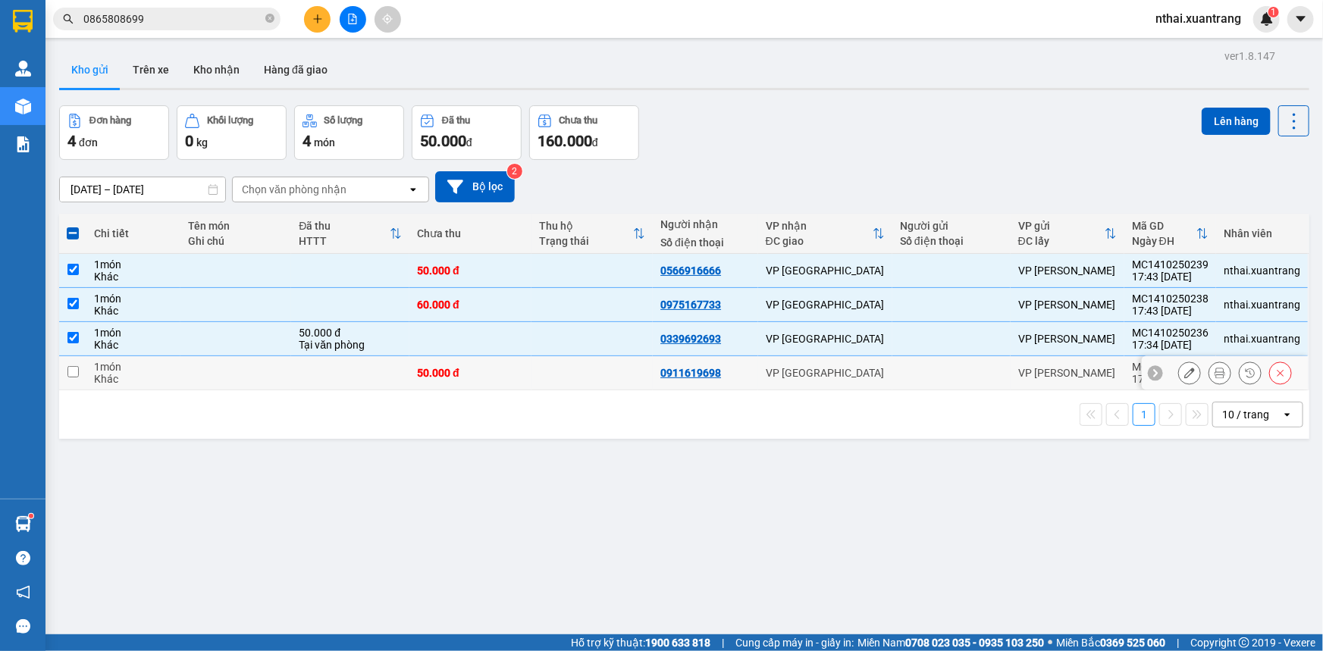
click at [371, 381] on td at bounding box center [350, 373] width 118 height 34
checkbox input "true"
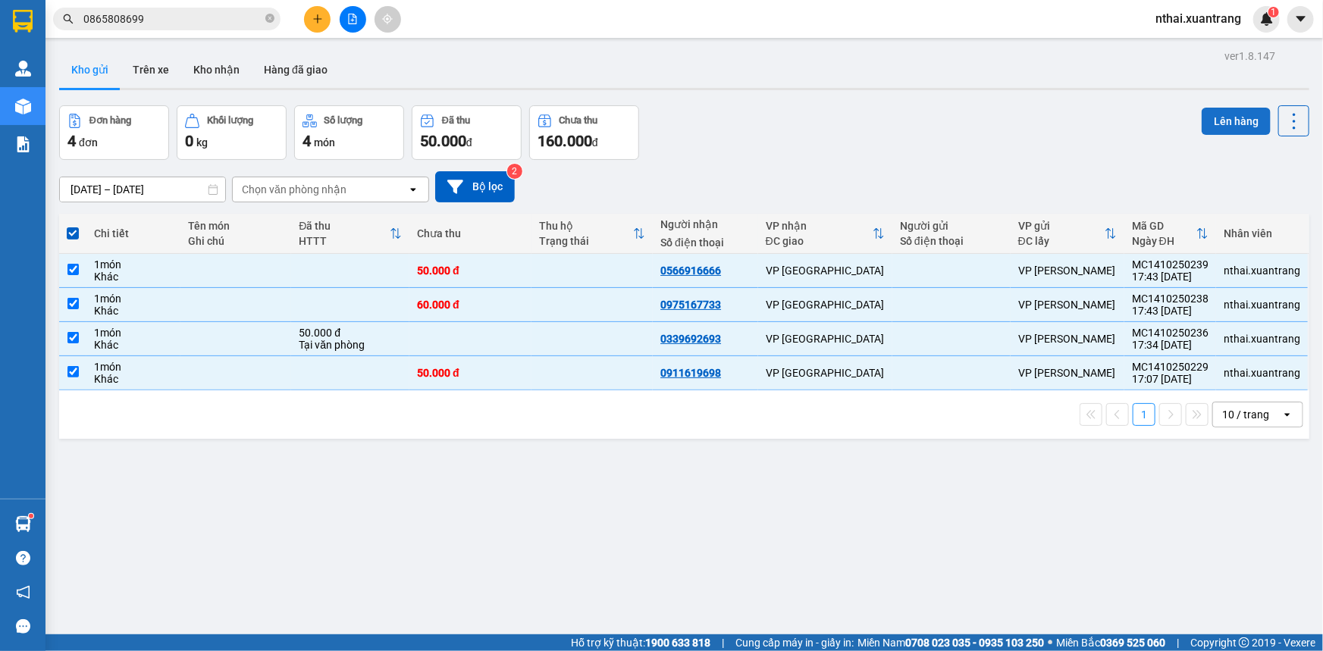
click at [1205, 121] on button "Lên hàng" at bounding box center [1236, 121] width 69 height 27
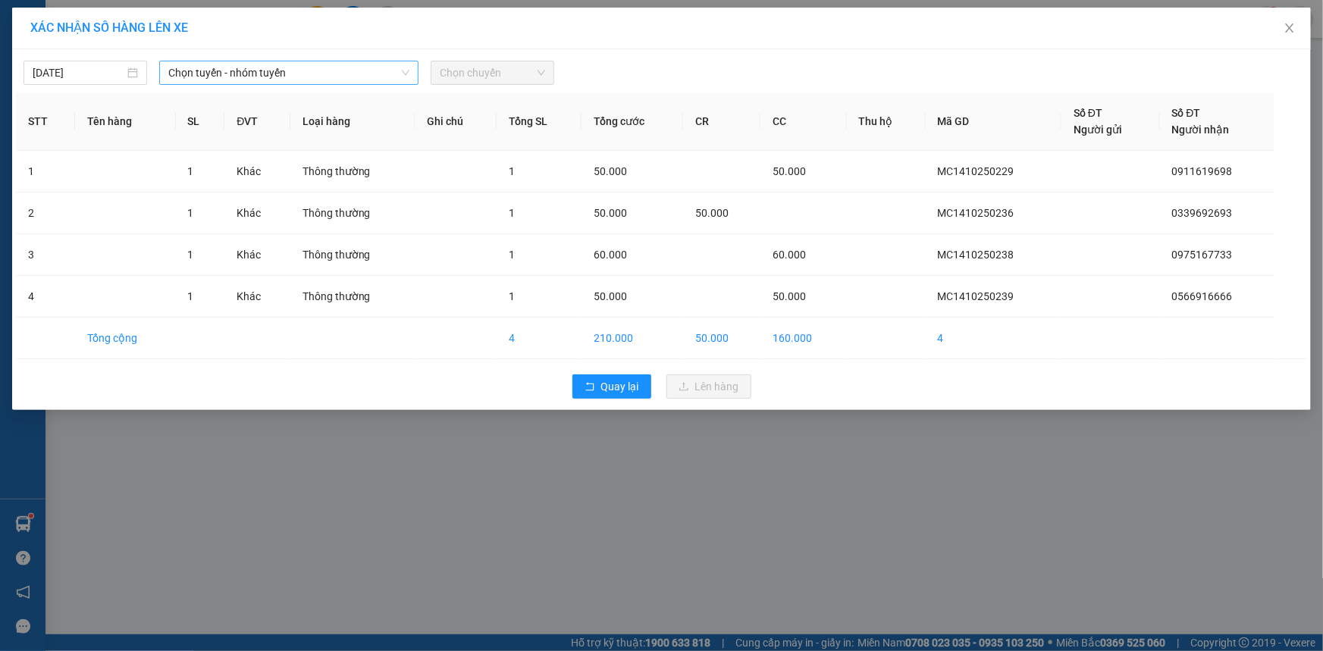
click at [271, 72] on span "Chọn tuyến - nhóm tuyến" at bounding box center [288, 72] width 241 height 23
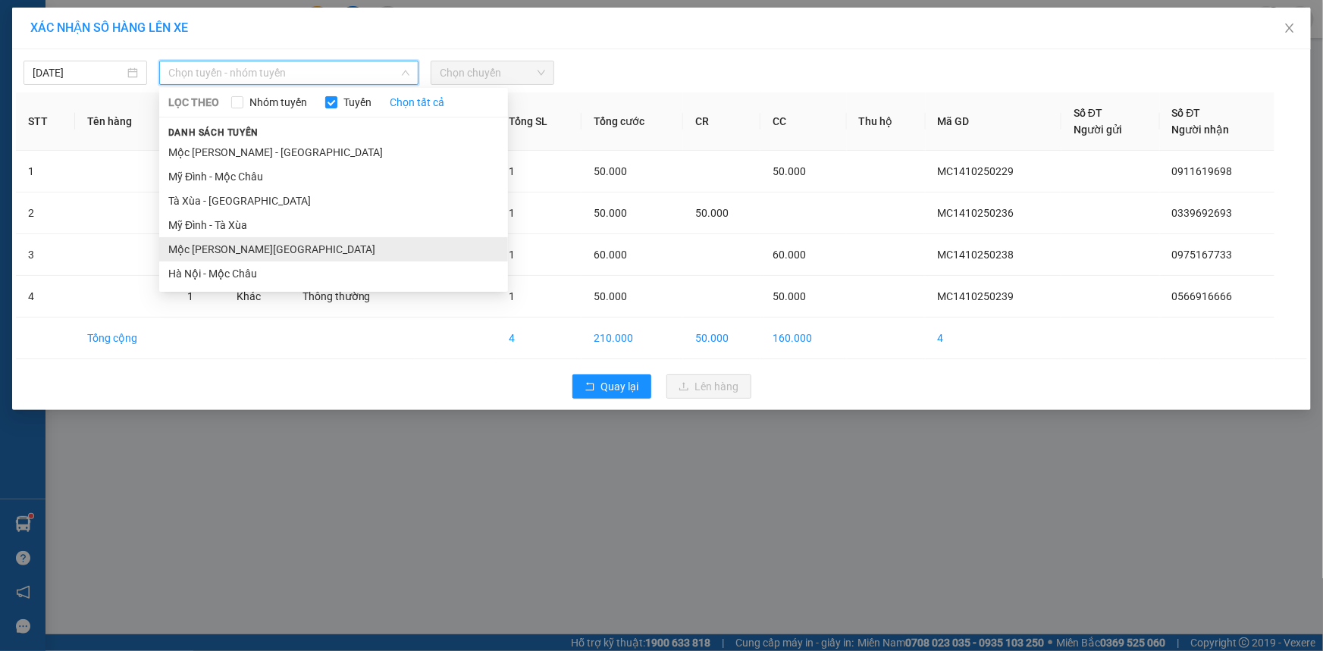
click at [194, 249] on li "Mộc [PERSON_NAME][GEOGRAPHIC_DATA]" at bounding box center [333, 249] width 349 height 24
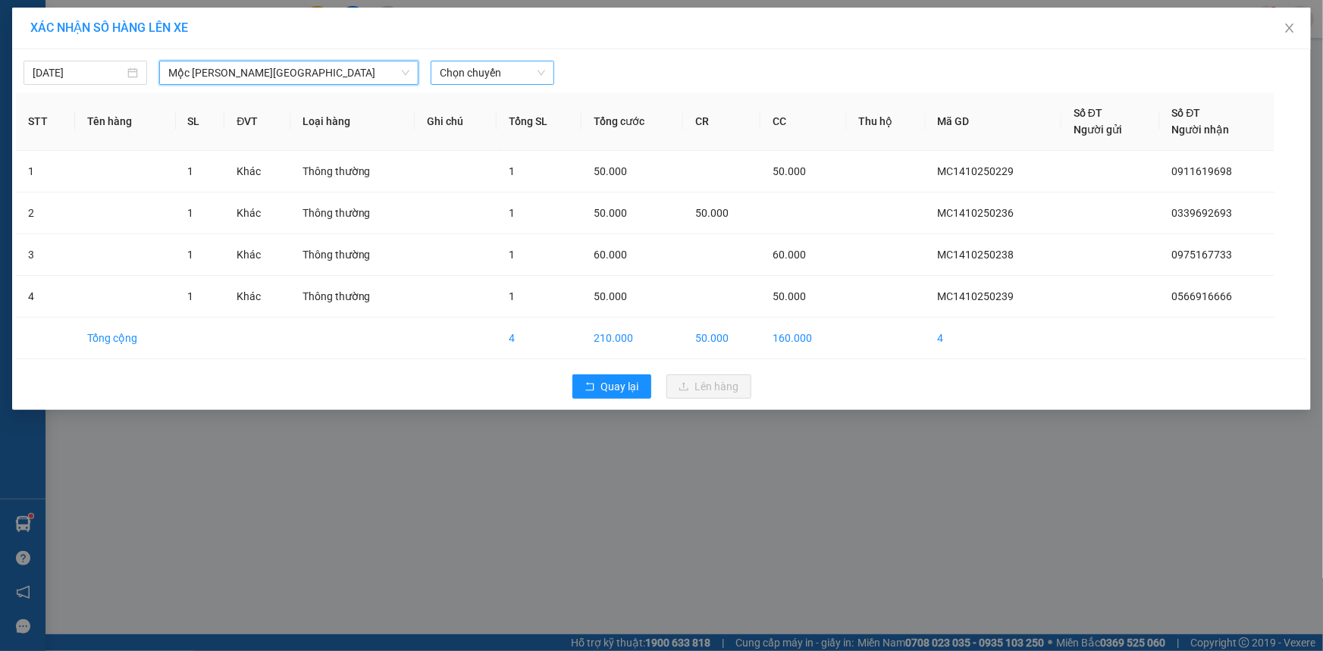
click at [448, 80] on span "Chọn chuyến" at bounding box center [492, 72] width 105 height 23
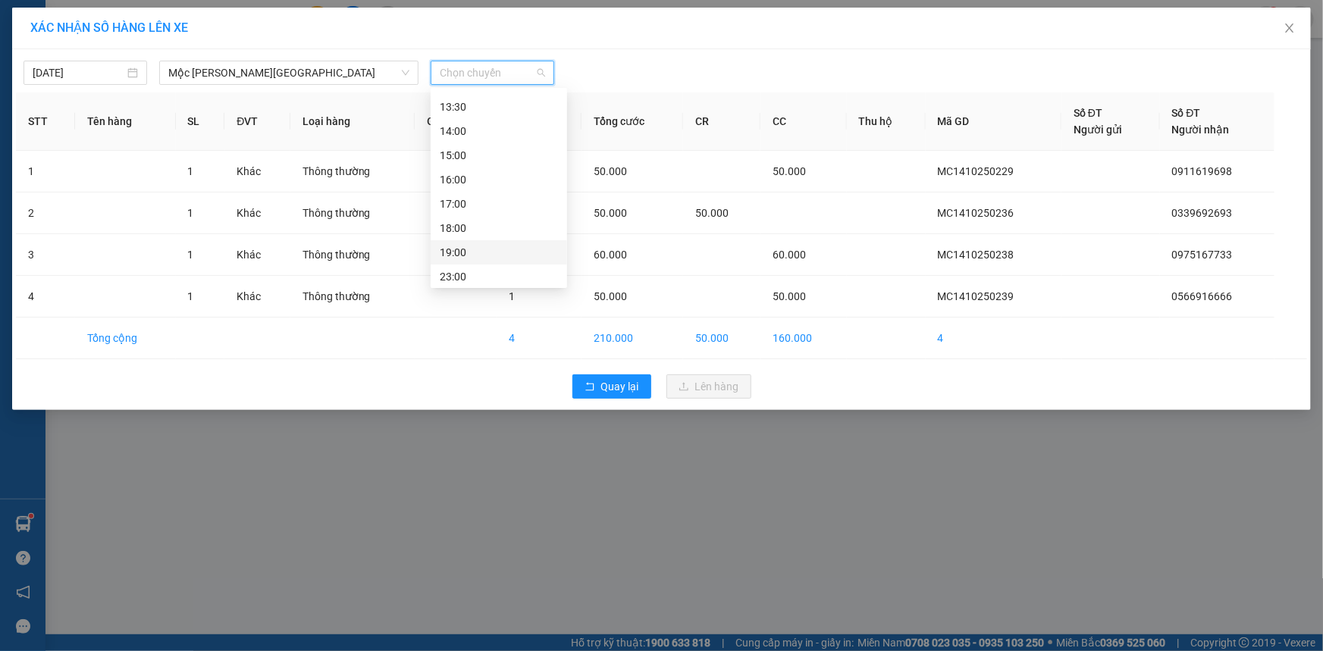
scroll to position [218, 0]
click at [459, 223] on div "18:00" at bounding box center [499, 225] width 118 height 17
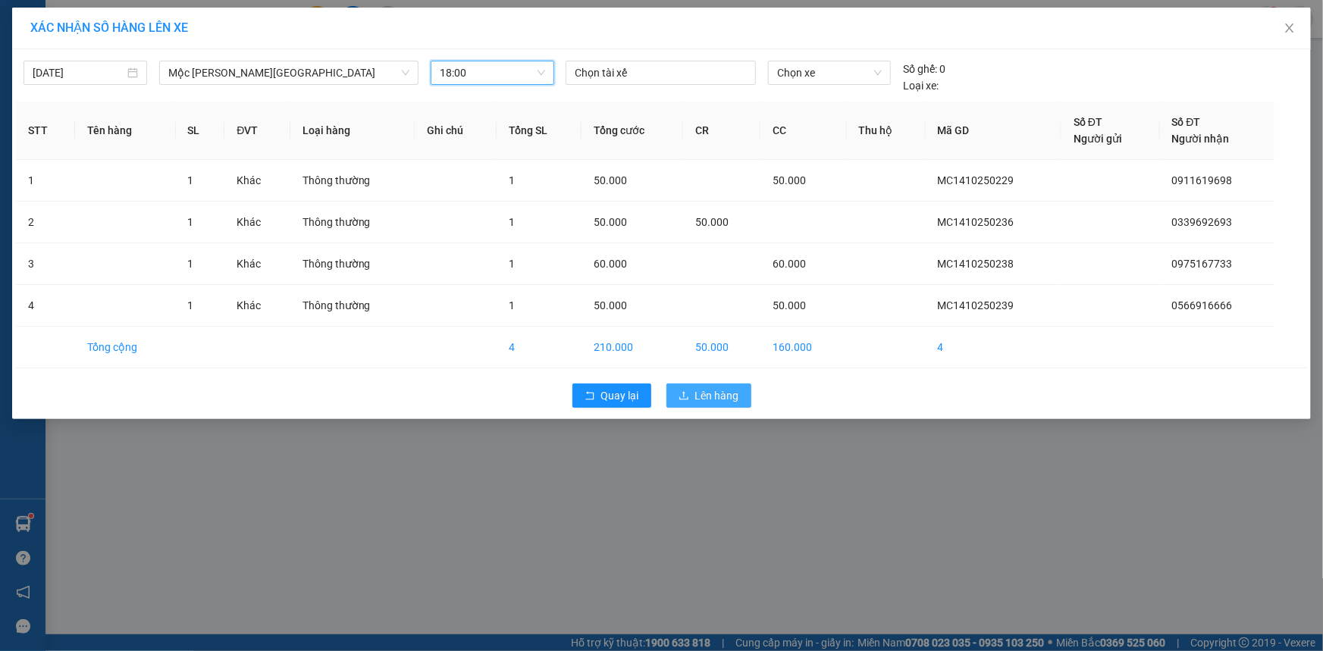
click at [719, 392] on span "Lên hàng" at bounding box center [717, 395] width 44 height 17
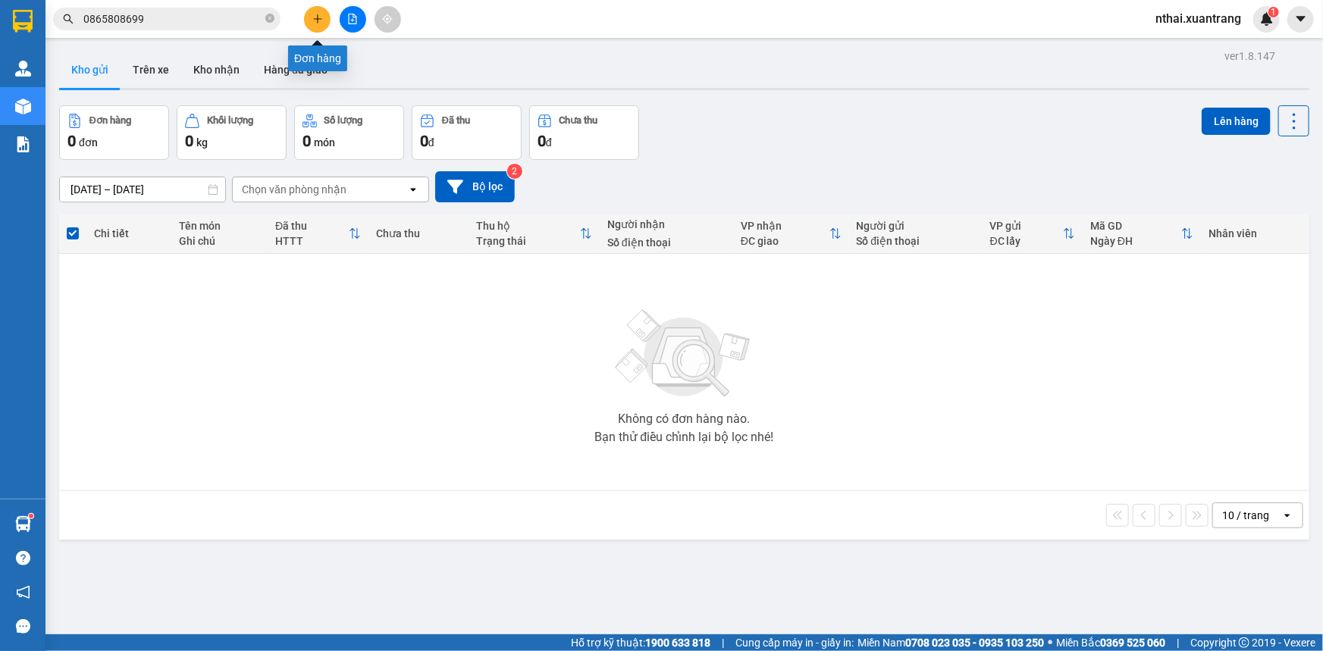
click at [358, 14] on button at bounding box center [353, 19] width 27 height 27
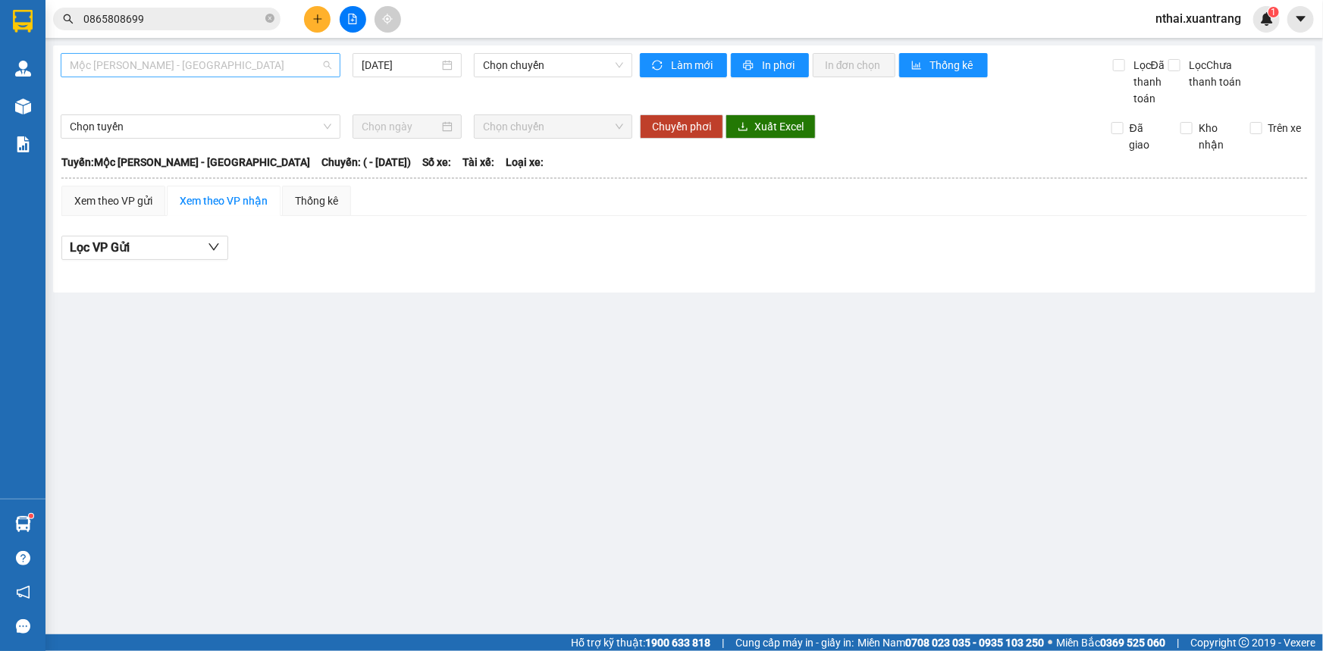
click at [186, 72] on span "Mộc [PERSON_NAME] - [GEOGRAPHIC_DATA]" at bounding box center [201, 65] width 262 height 23
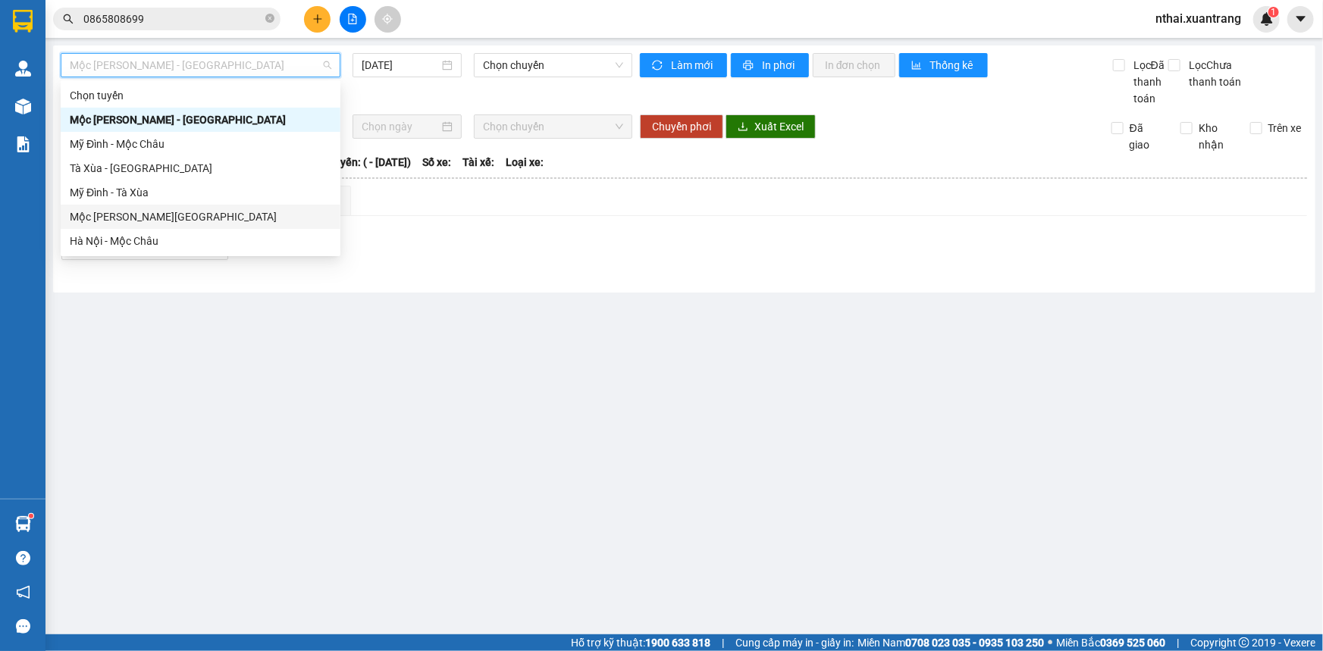
click at [132, 213] on div "Mộc [PERSON_NAME][GEOGRAPHIC_DATA]" at bounding box center [201, 216] width 262 height 17
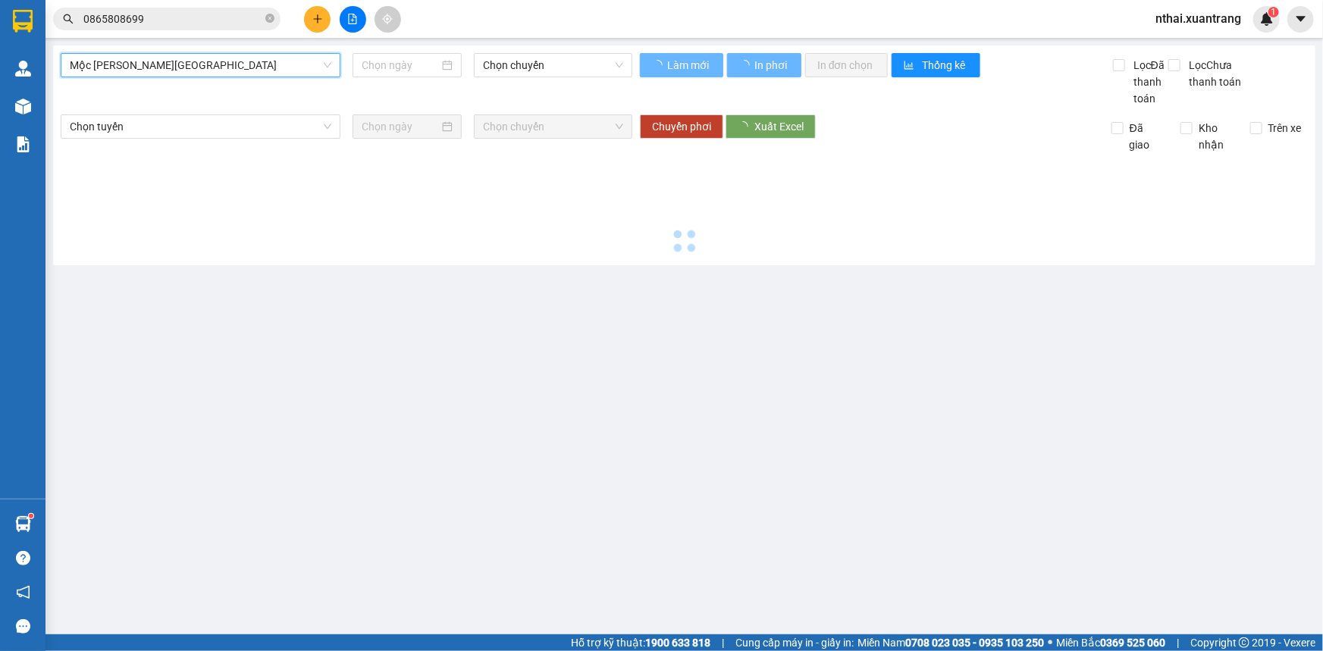
type input "[DATE]"
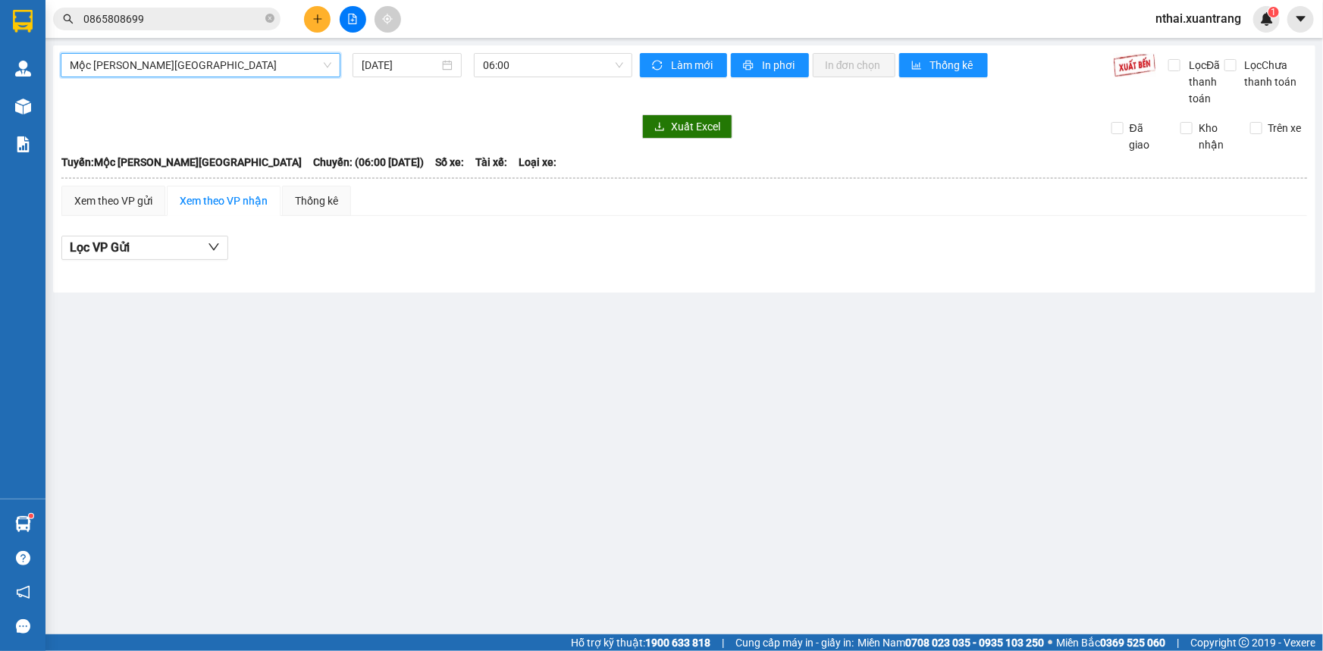
click at [346, 27] on button at bounding box center [353, 19] width 27 height 27
click at [497, 61] on span "06:00" at bounding box center [553, 65] width 140 height 23
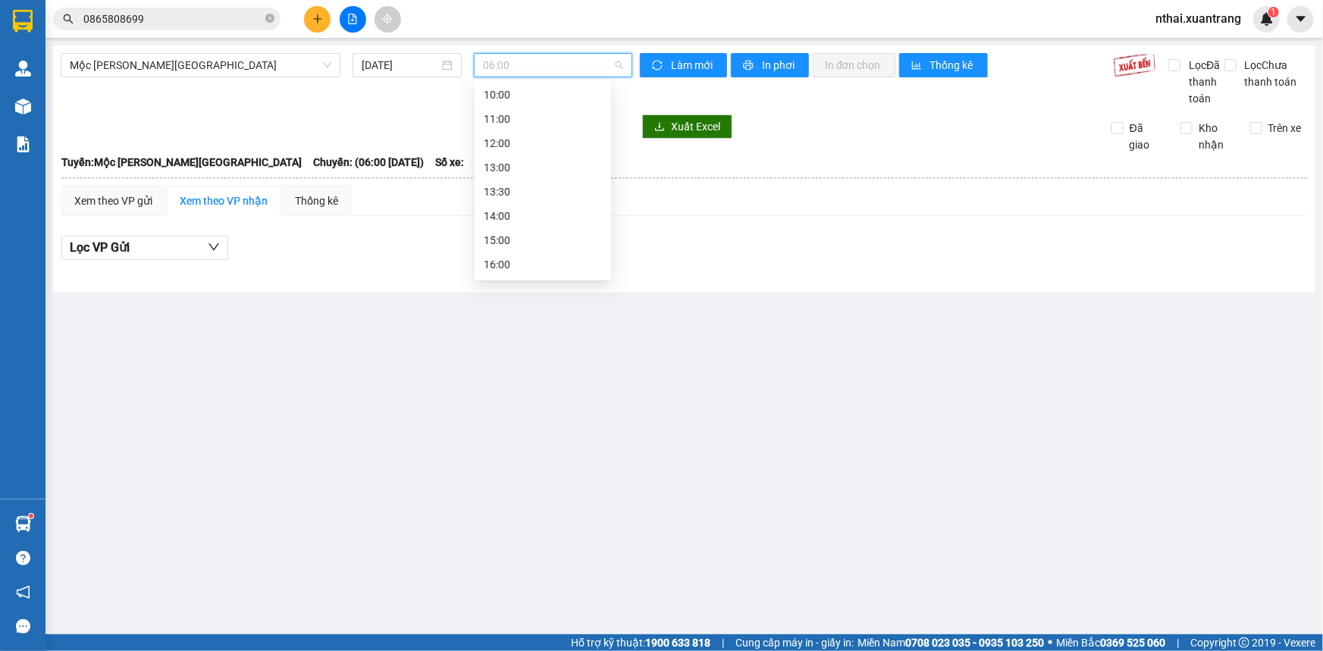
scroll to position [218, 0]
click at [496, 224] on div "18:00" at bounding box center [543, 217] width 118 height 17
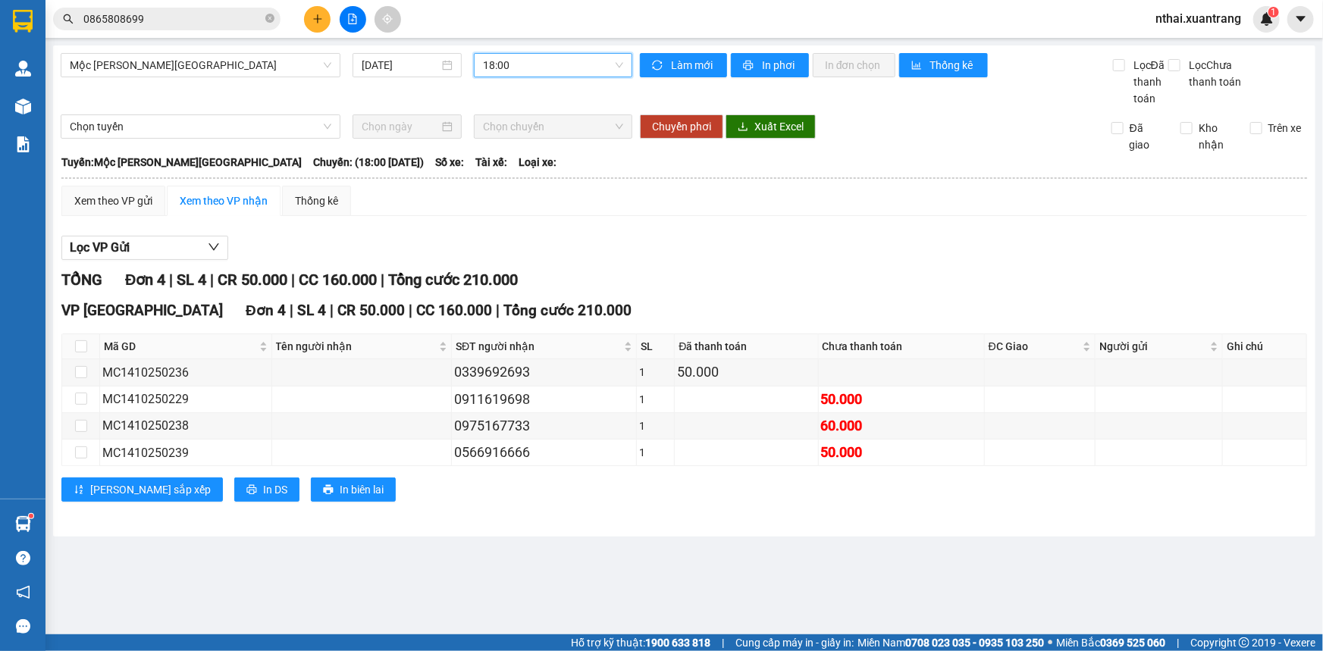
click at [135, 27] on span "0865808699" at bounding box center [166, 19] width 227 height 23
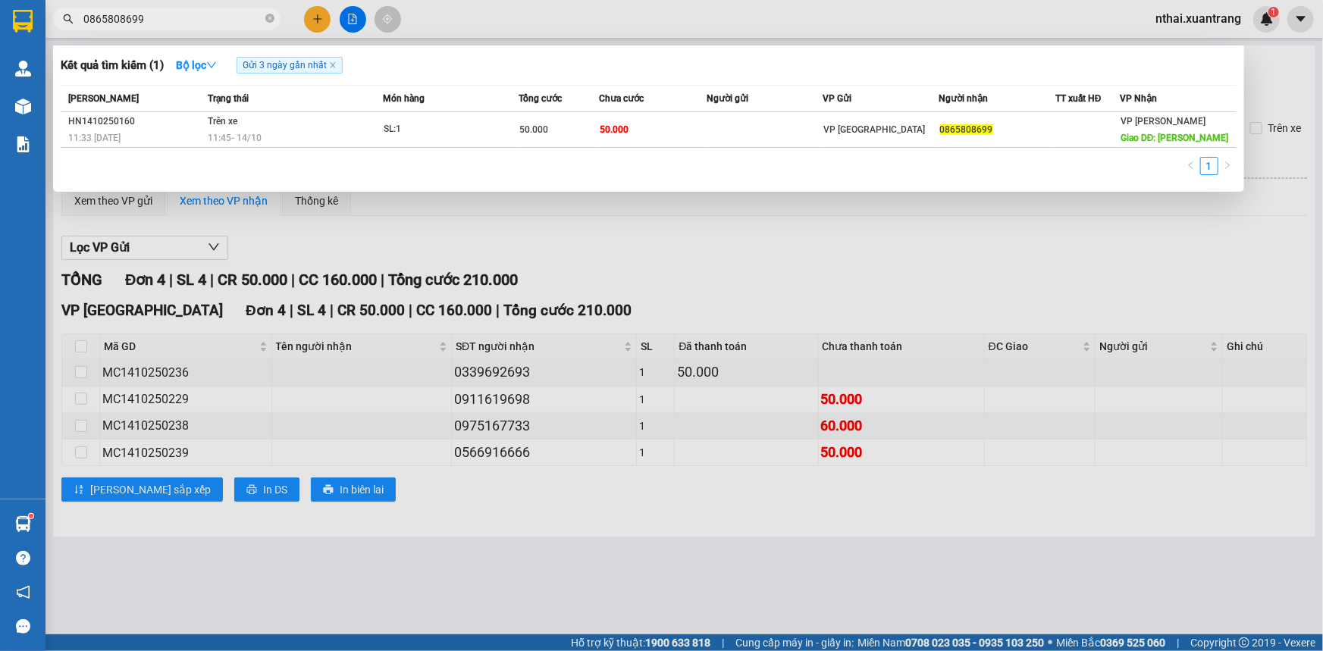
click at [136, 27] on span "0865808699" at bounding box center [166, 19] width 227 height 23
click at [136, 23] on input "0865808699" at bounding box center [172, 19] width 179 height 17
paste input "987010255"
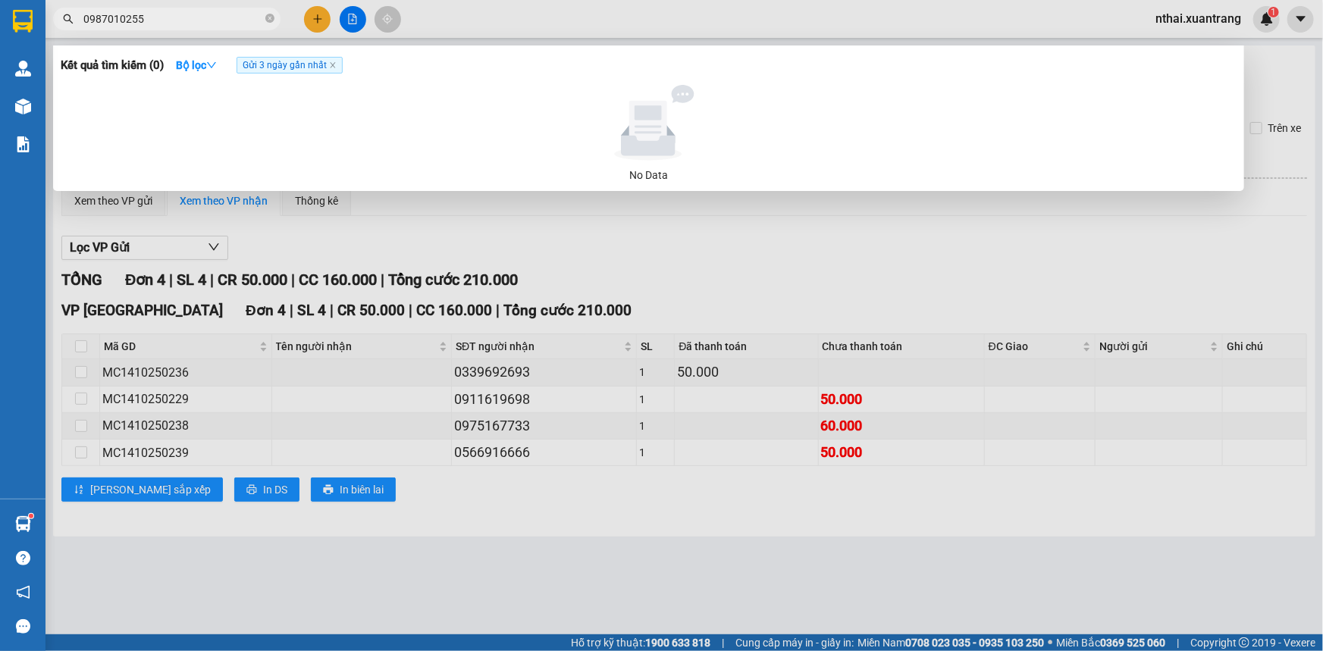
click at [153, 22] on input "0987010255" at bounding box center [172, 19] width 179 height 17
click at [148, 19] on input "0987010255" at bounding box center [172, 19] width 179 height 17
click at [208, 15] on input "0987010255" at bounding box center [172, 19] width 179 height 17
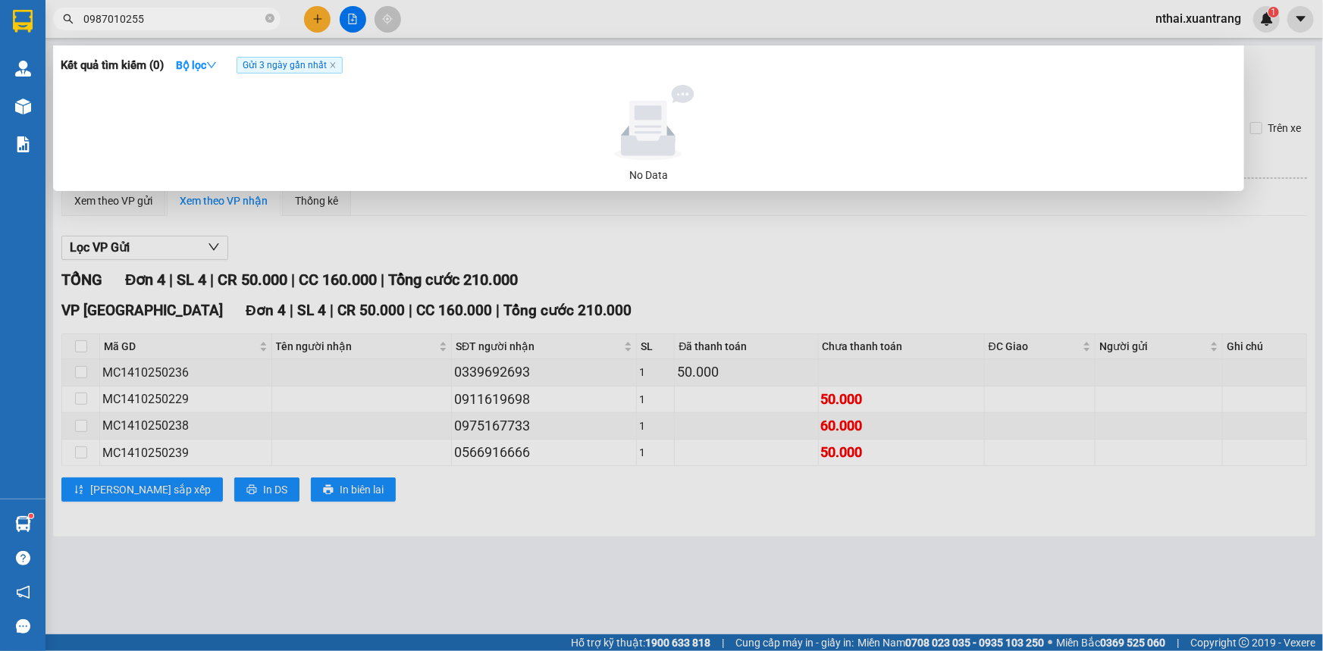
click at [208, 15] on input "0987010255" at bounding box center [172, 19] width 179 height 17
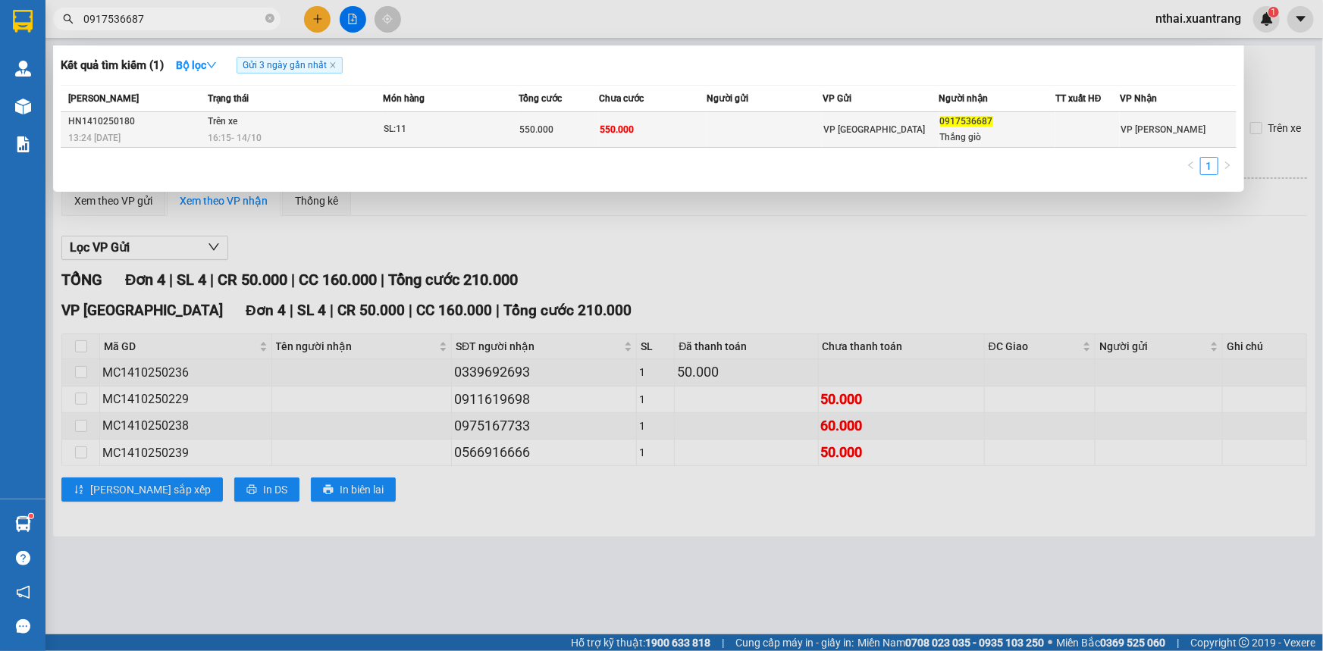
type input "0917536687"
click at [672, 120] on td "550.000" at bounding box center [653, 130] width 108 height 36
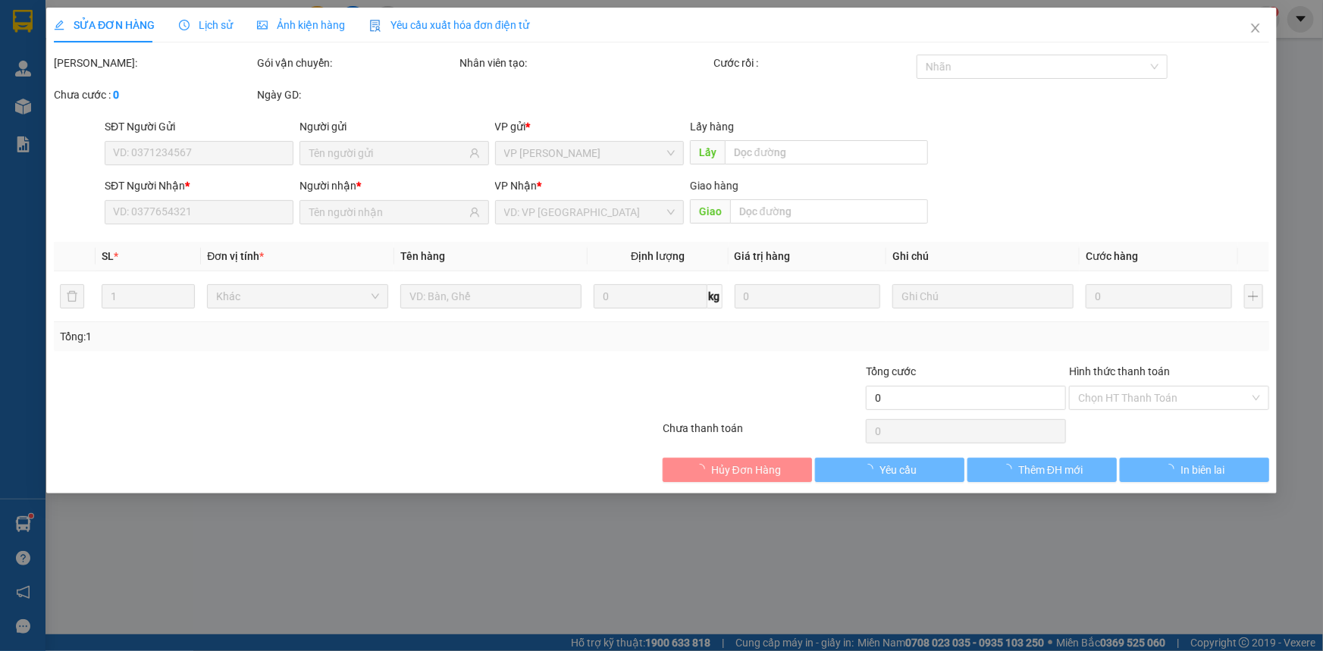
type input "0917536687"
type input "Thắng giò"
type input "550.000"
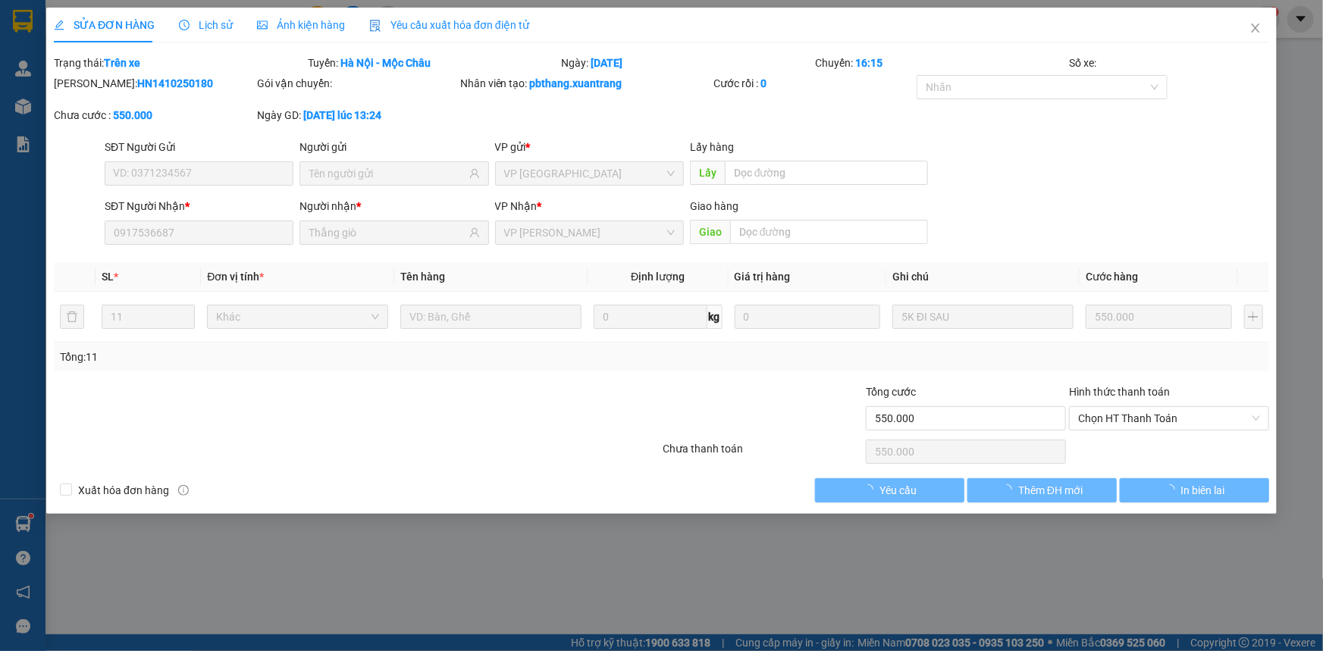
click at [303, 26] on span "Ảnh kiện hàng" at bounding box center [301, 25] width 88 height 12
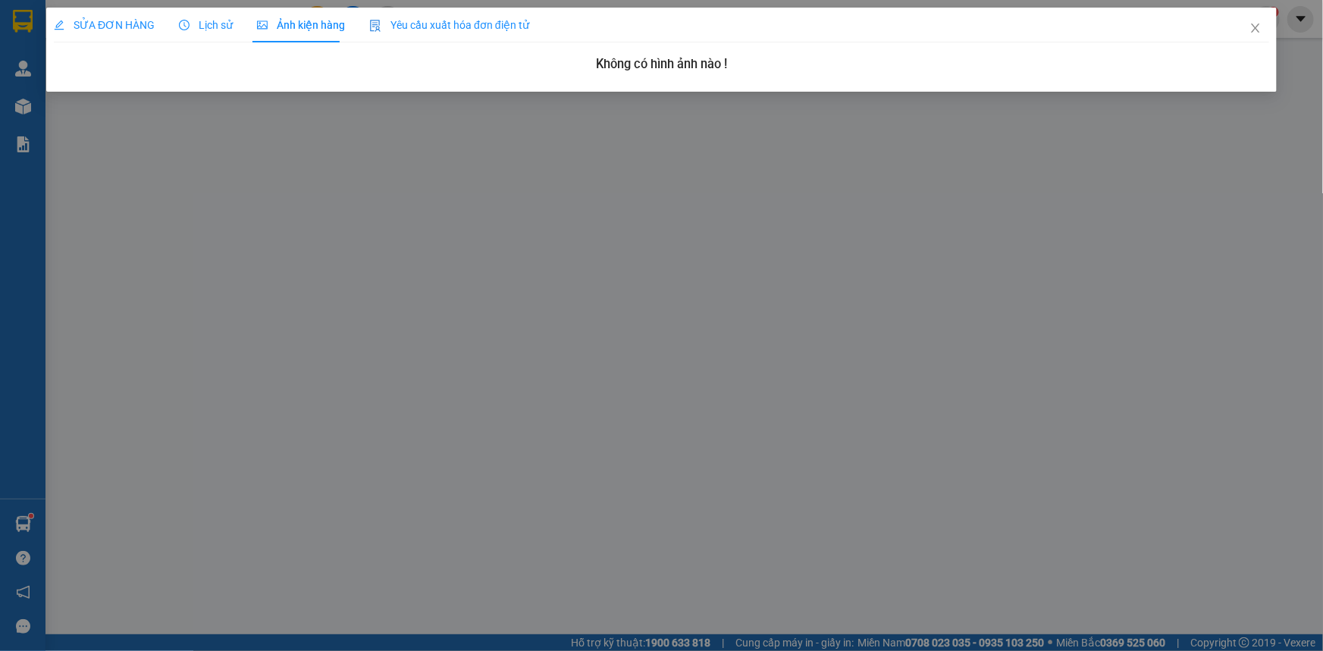
click at [120, 19] on span "SỬA ĐƠN HÀNG" at bounding box center [104, 25] width 101 height 12
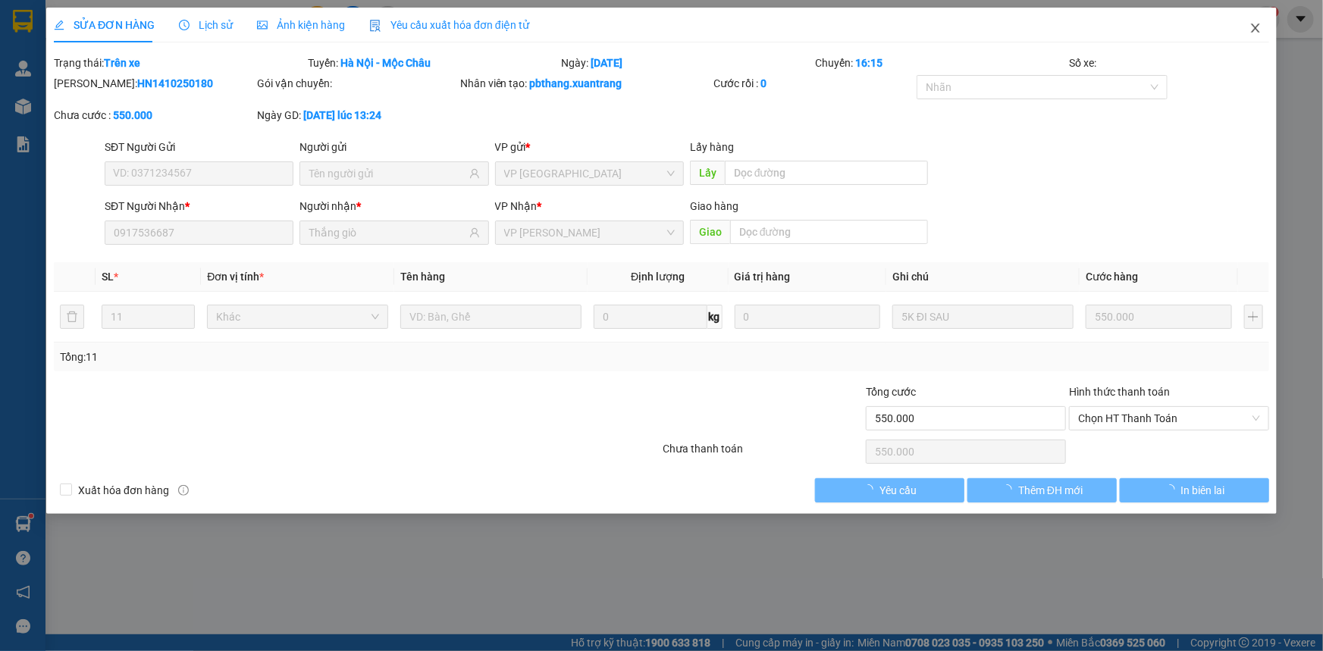
click at [1255, 33] on icon "close" at bounding box center [1255, 28] width 12 height 12
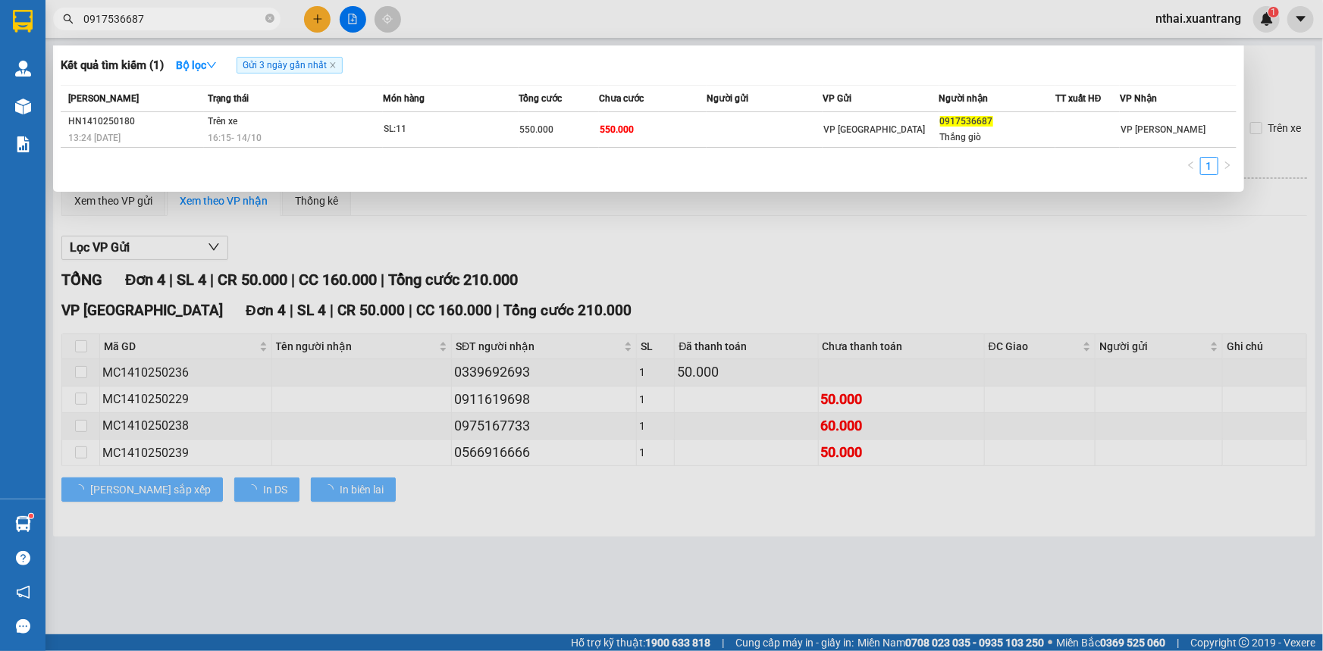
click at [165, 18] on input "0917536687" at bounding box center [172, 19] width 179 height 17
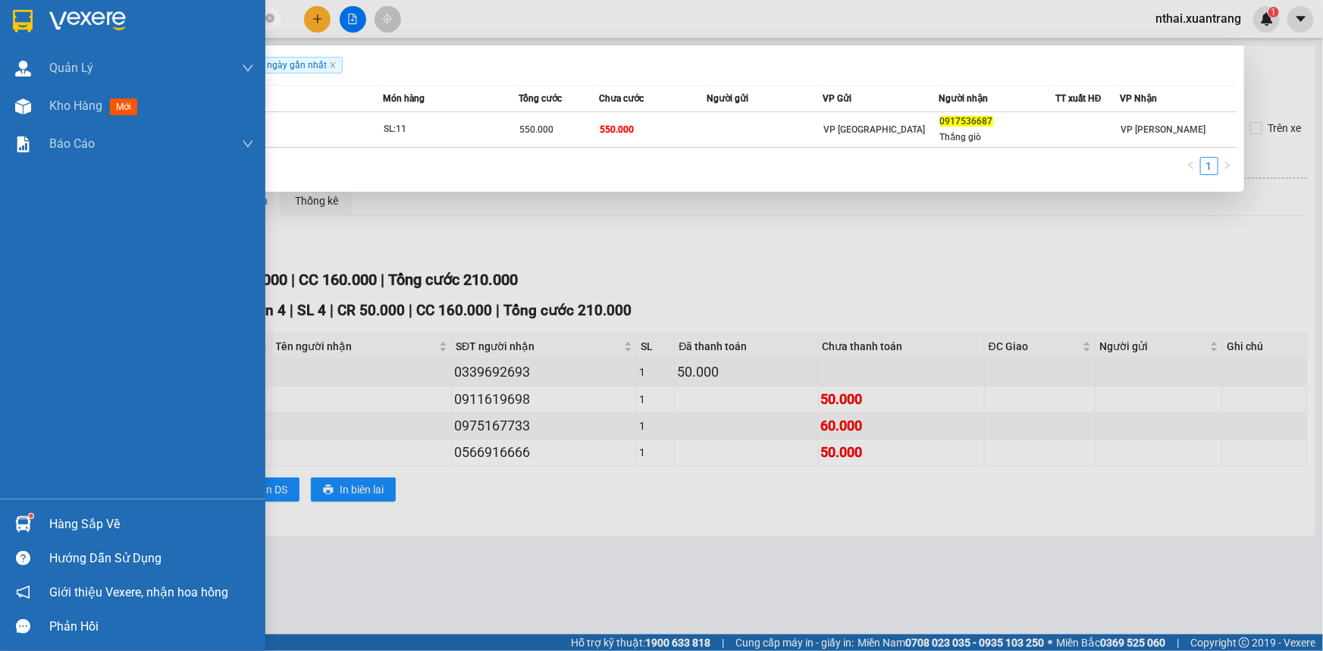
click at [24, 30] on img at bounding box center [23, 21] width 20 height 23
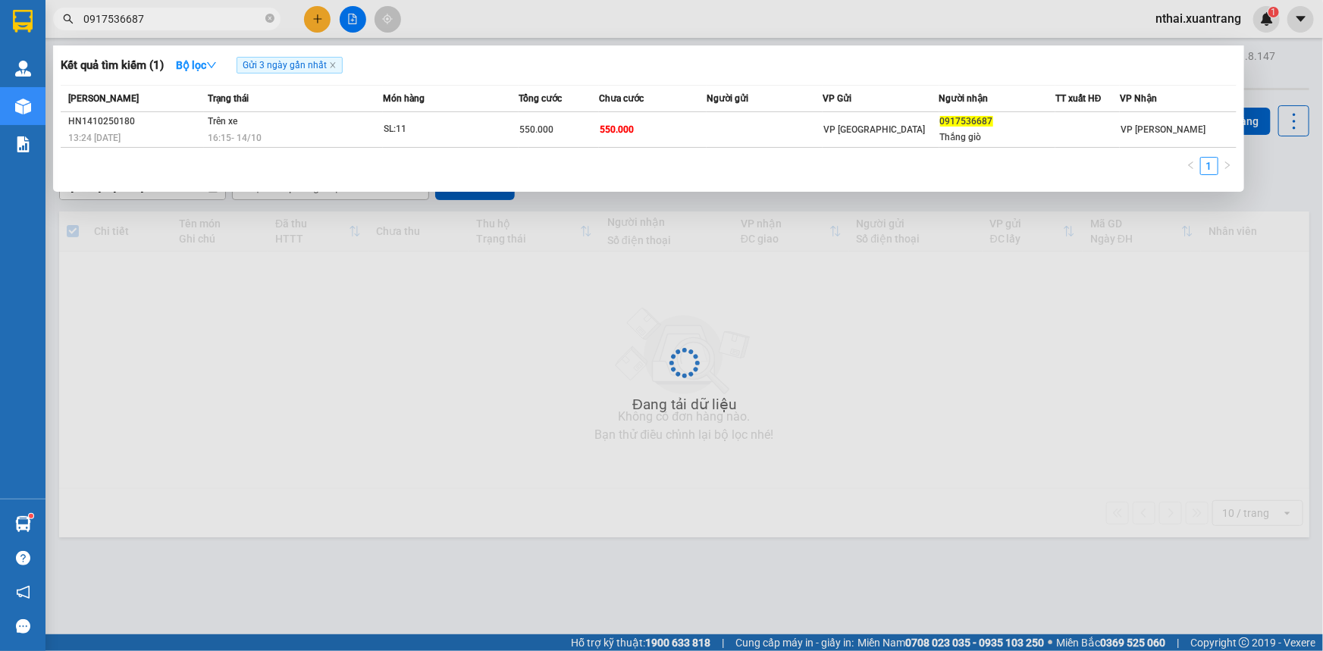
click at [522, 379] on div at bounding box center [661, 325] width 1323 height 651
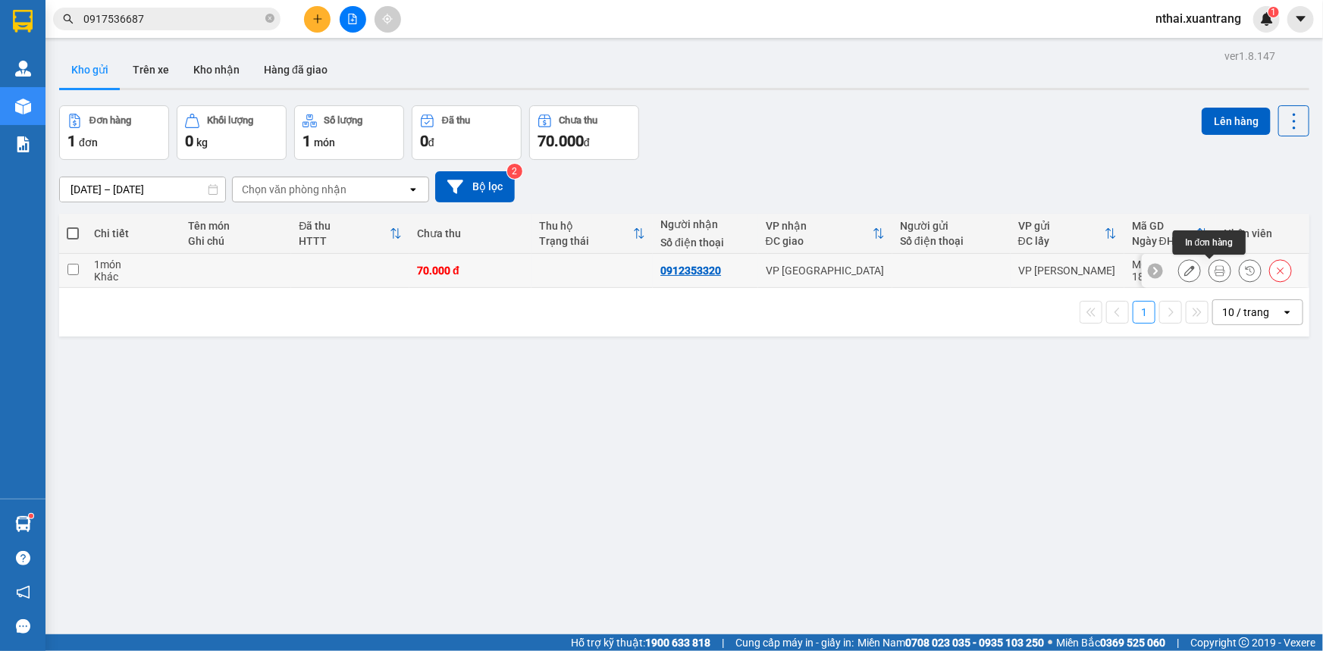
click at [1214, 274] on icon at bounding box center [1219, 270] width 11 height 11
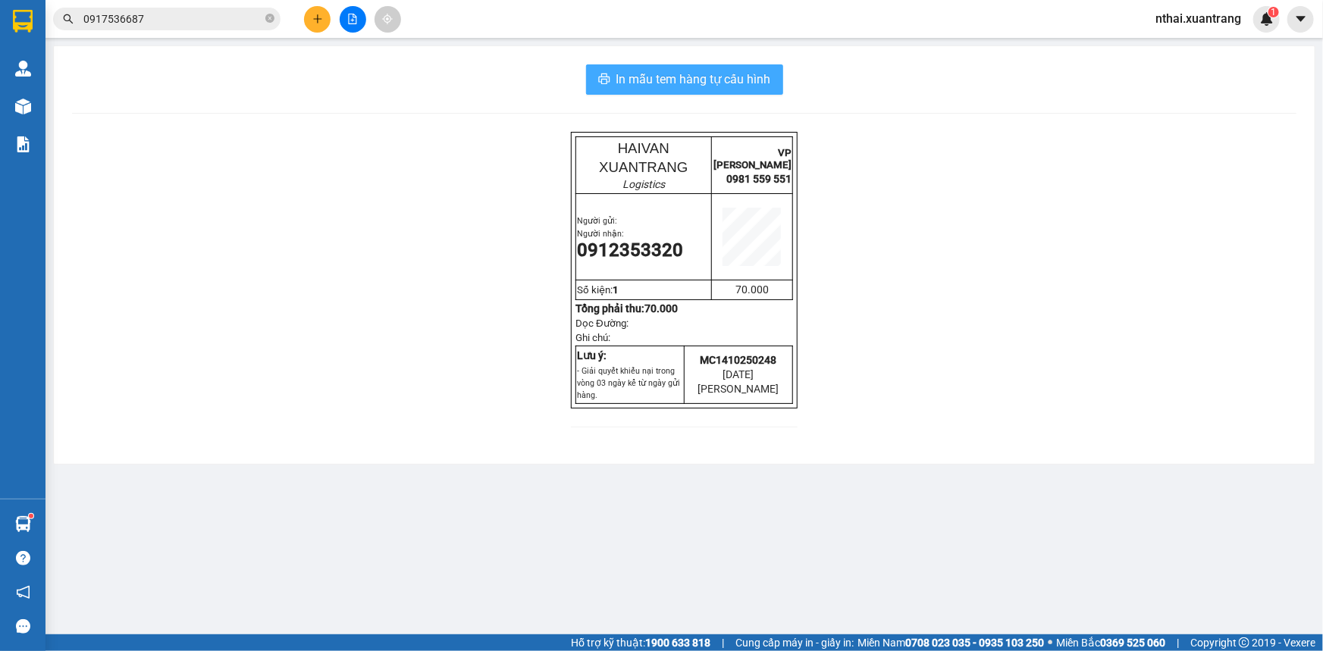
click at [704, 83] on span "In mẫu tem hàng tự cấu hình" at bounding box center [693, 79] width 155 height 19
